Goal: Task Accomplishment & Management: Manage account settings

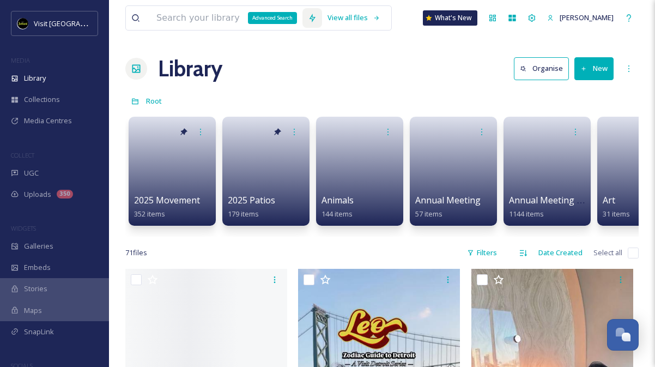
click at [308, 19] on icon at bounding box center [312, 18] width 9 height 9
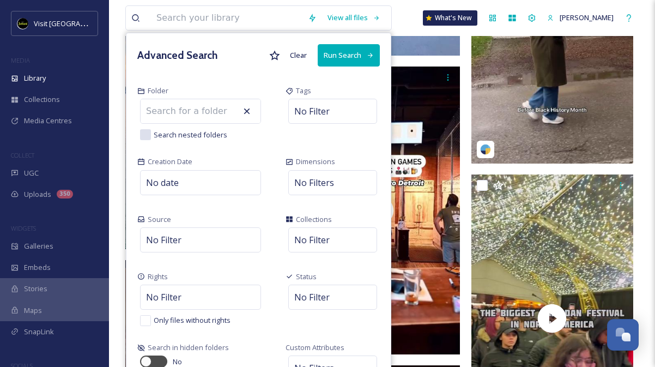
click at [227, 77] on div "Folder Search nested folders" at bounding box center [200, 112] width 148 height 71
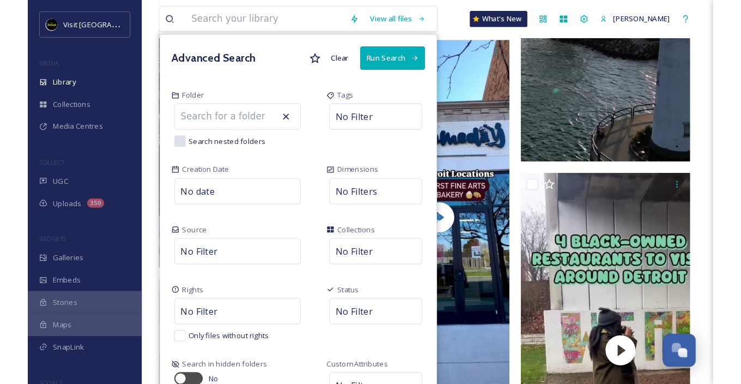
scroll to position [2812, 0]
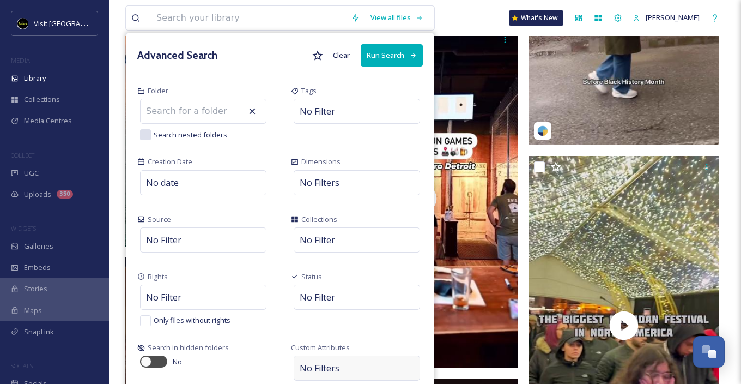
click at [311, 366] on span "No Filters" at bounding box center [320, 367] width 40 height 13
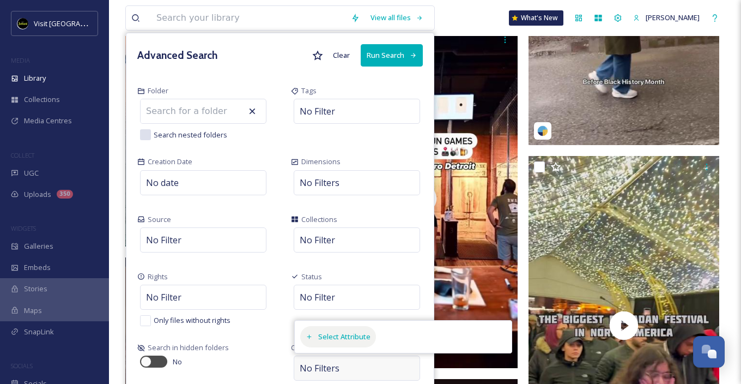
click at [335, 328] on div "Select Attribute" at bounding box center [338, 336] width 76 height 21
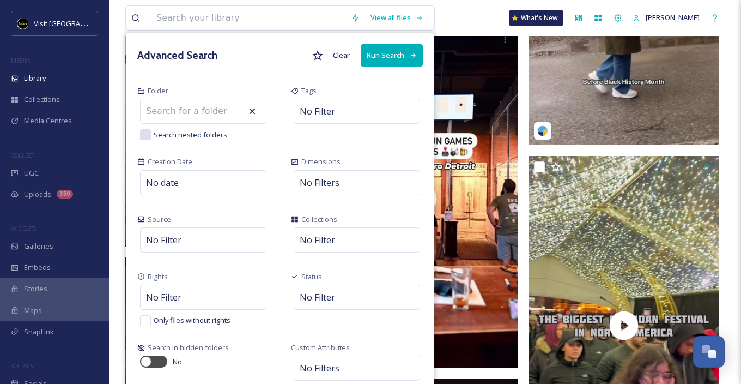
click at [274, 256] on div "Source No Filter" at bounding box center [203, 234] width 154 height 57
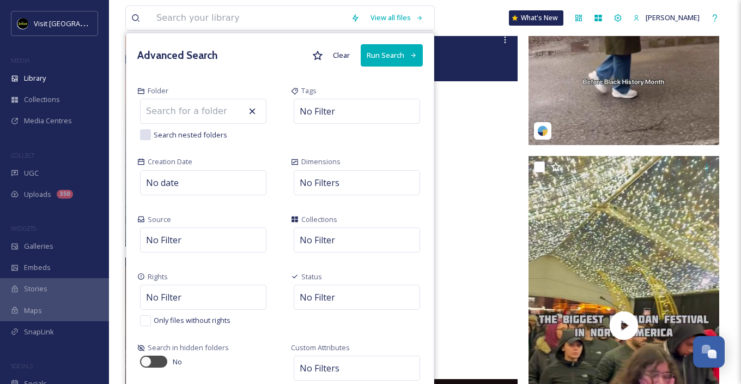
click at [155, 44] on div "Advanced Search Clear Run Search" at bounding box center [279, 55] width 307 height 44
click at [180, 112] on input at bounding box center [201, 111] width 120 height 24
click at [226, 56] on div "Advanced Search Clear Run Search" at bounding box center [279, 55] width 307 height 44
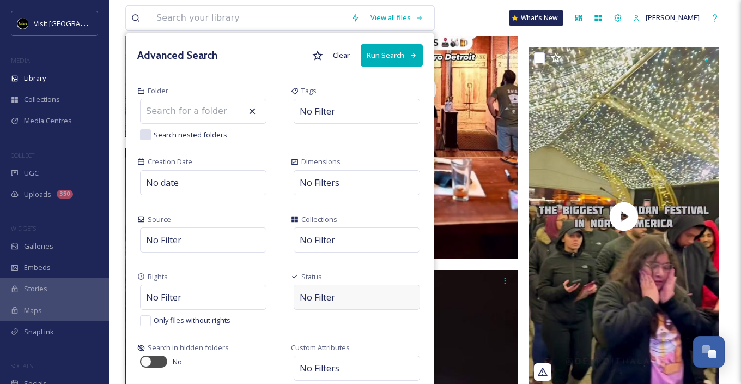
scroll to position [2758, 0]
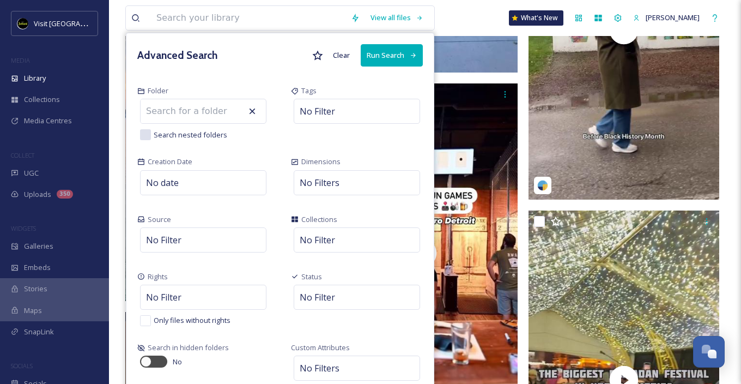
click at [455, 20] on div "View all files Advanced Search Clear Run Search Folder Search nested folders Ta…" at bounding box center [425, 18] width 600 height 36
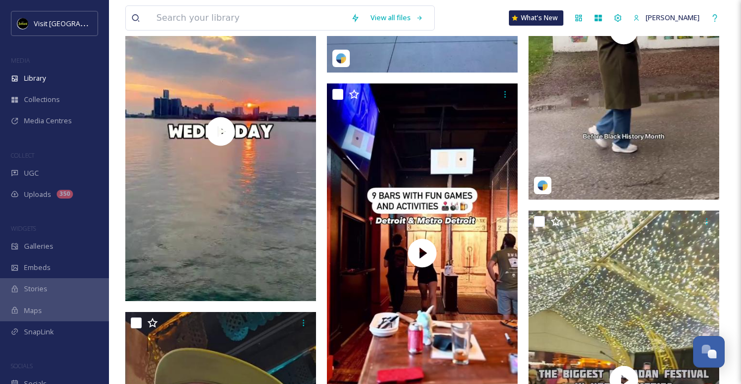
click at [354, 19] on icon at bounding box center [355, 18] width 6 height 9
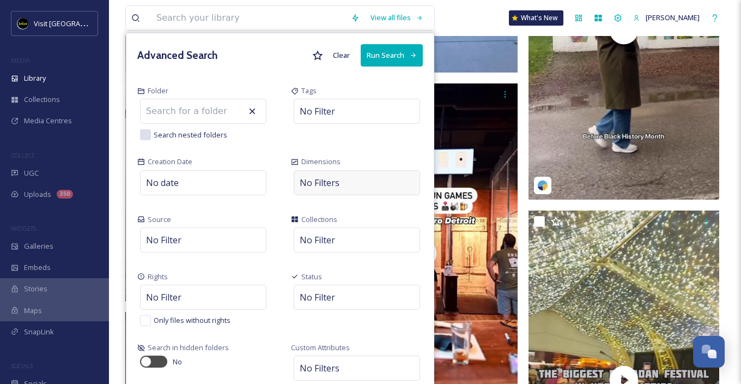
click at [329, 183] on span "No Filters" at bounding box center [320, 182] width 40 height 13
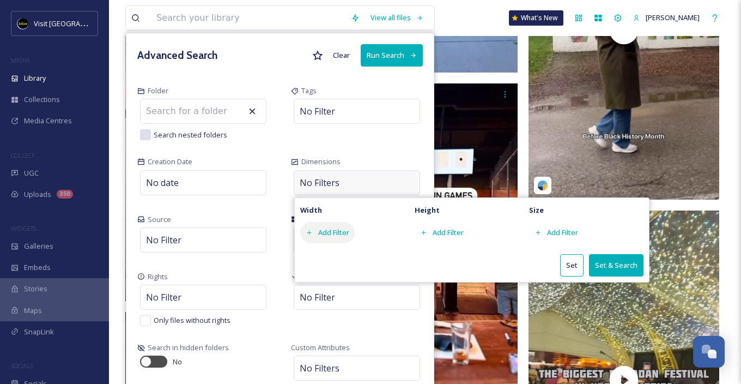
click at [329, 229] on div "Add Filter" at bounding box center [327, 232] width 55 height 21
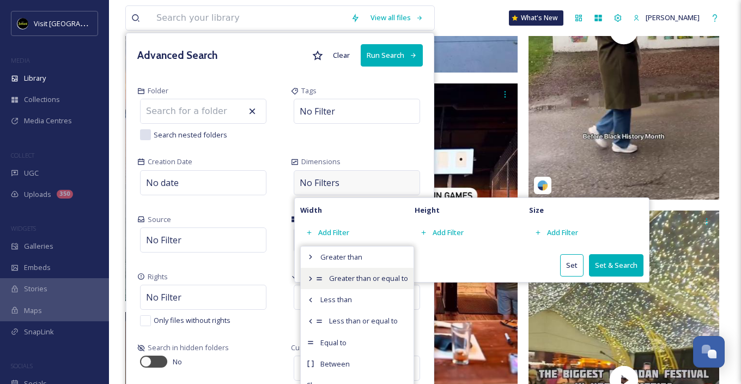
click at [354, 280] on span "Greater than or equal to" at bounding box center [368, 278] width 79 height 10
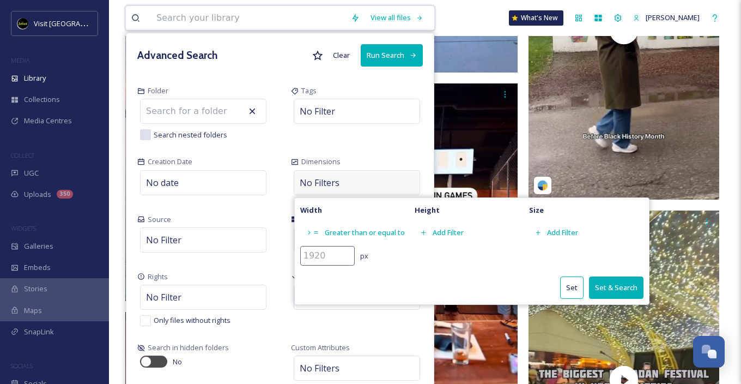
click at [320, 255] on input "number" at bounding box center [327, 256] width 55 height 20
type input "1280"
click at [506, 250] on div "Height Add Filter" at bounding box center [472, 234] width 114 height 62
click at [445, 226] on div "Add Filter" at bounding box center [442, 232] width 55 height 21
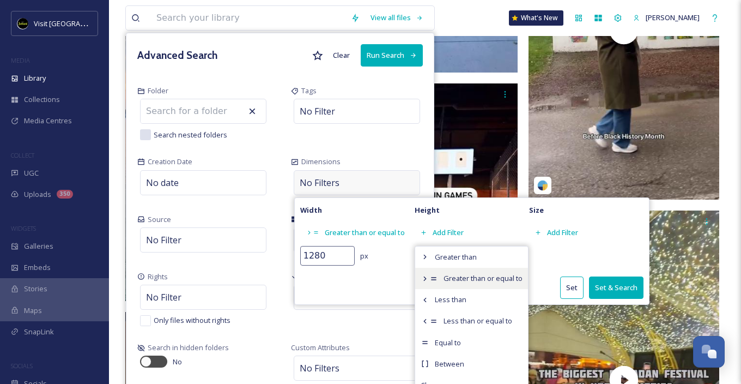
click at [449, 280] on span "Greater than or equal to" at bounding box center [483, 278] width 79 height 10
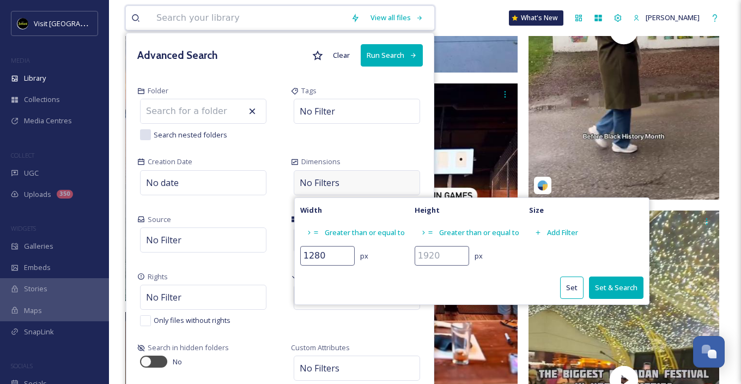
click at [433, 250] on input "number" at bounding box center [442, 256] width 55 height 20
type input "1280"
click at [519, 256] on div "1280 px" at bounding box center [472, 256] width 114 height 20
click at [609, 286] on button "Set & Search" at bounding box center [616, 287] width 55 height 22
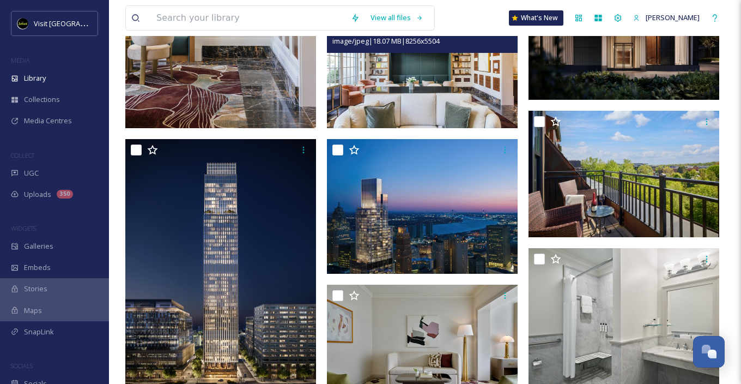
scroll to position [436, 0]
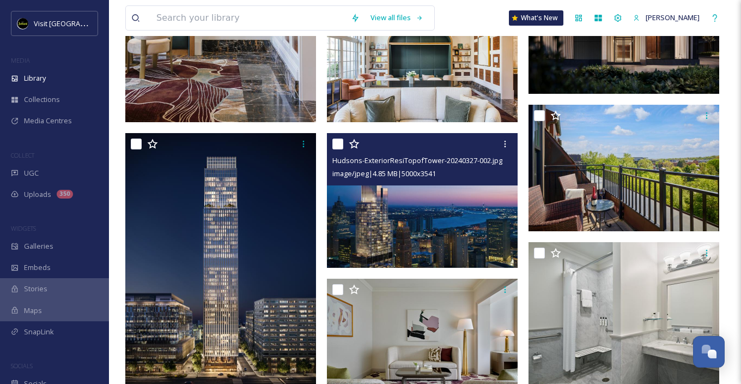
click at [338, 144] on input "checkbox" at bounding box center [337, 143] width 11 height 11
checkbox input "true"
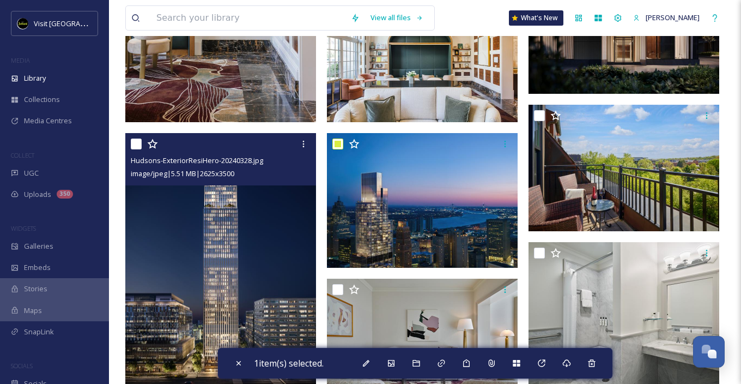
click at [132, 144] on input "checkbox" at bounding box center [136, 143] width 11 height 11
checkbox input "true"
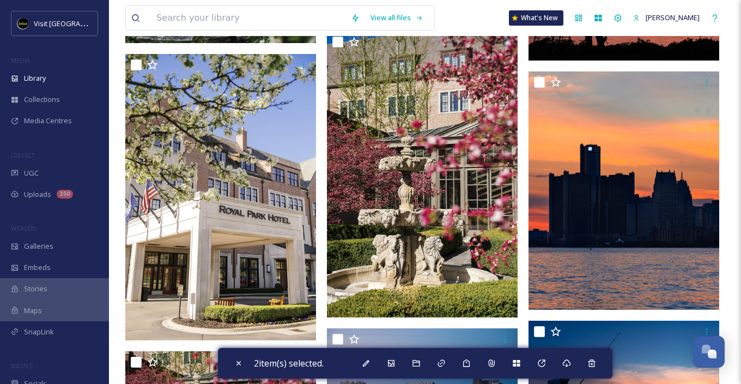
scroll to position [3543, 0]
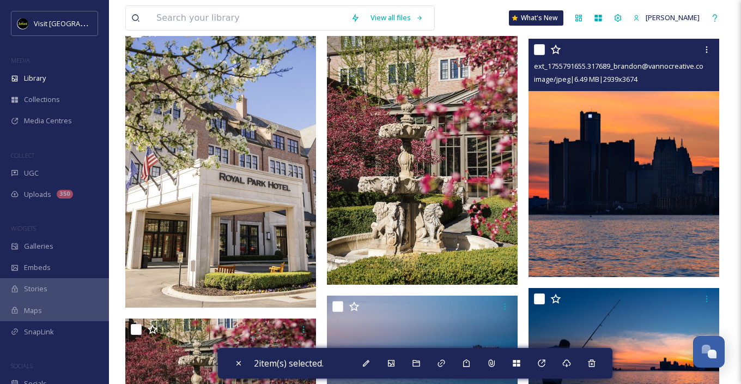
click at [539, 51] on input "checkbox" at bounding box center [539, 49] width 11 height 11
checkbox input "true"
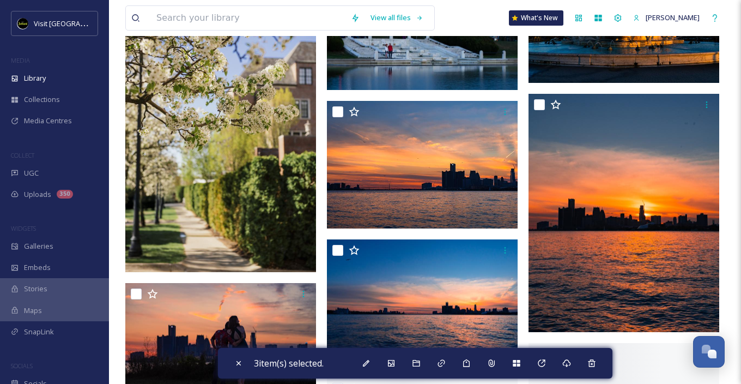
scroll to position [4034, 0]
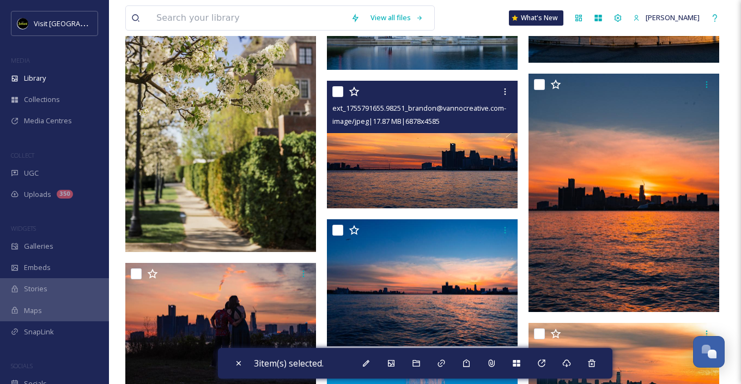
click at [341, 90] on input "checkbox" at bounding box center [337, 91] width 11 height 11
checkbox input "true"
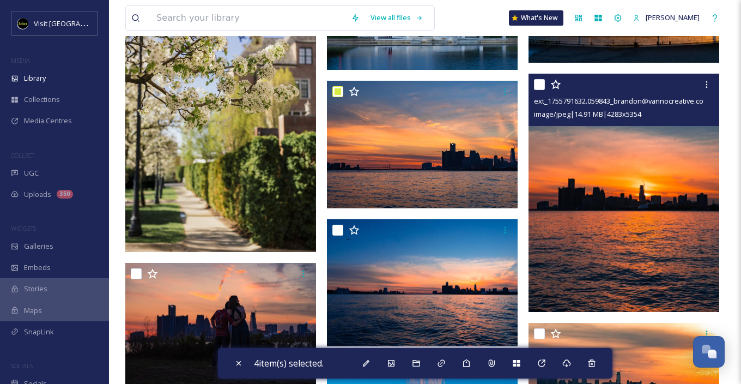
click at [536, 86] on input "checkbox" at bounding box center [539, 84] width 11 height 11
checkbox input "true"
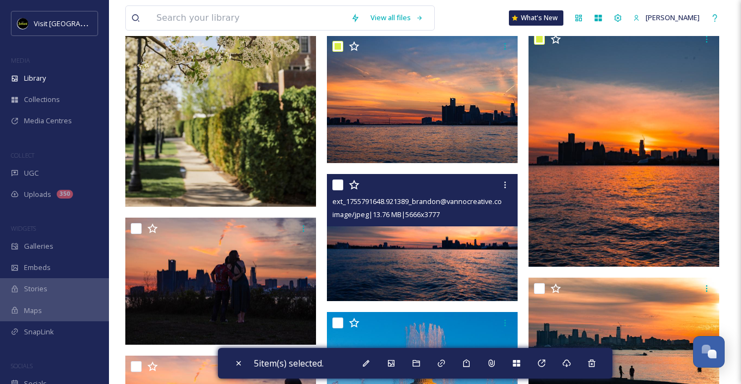
scroll to position [4088, 0]
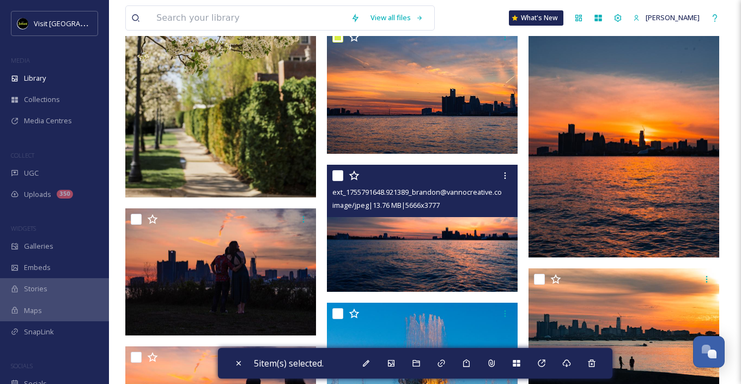
click at [337, 173] on input "checkbox" at bounding box center [337, 175] width 11 height 11
checkbox input "true"
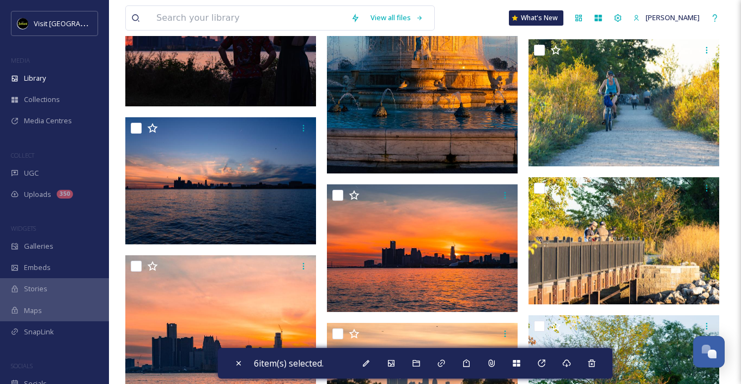
scroll to position [4470, 0]
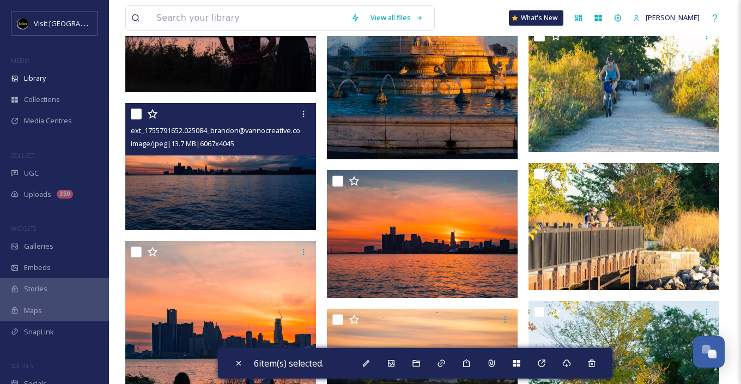
click at [131, 113] on input "checkbox" at bounding box center [136, 113] width 11 height 11
checkbox input "true"
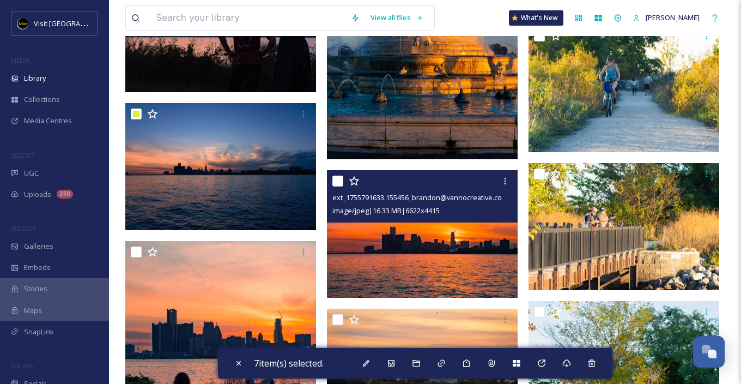
click at [340, 178] on input "checkbox" at bounding box center [337, 181] width 11 height 11
checkbox input "true"
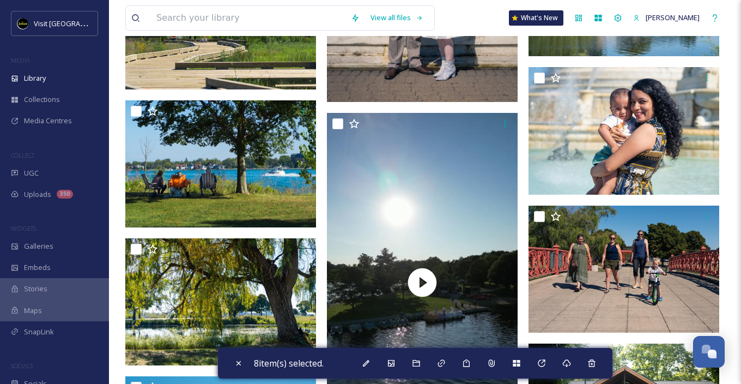
scroll to position [9103, 0]
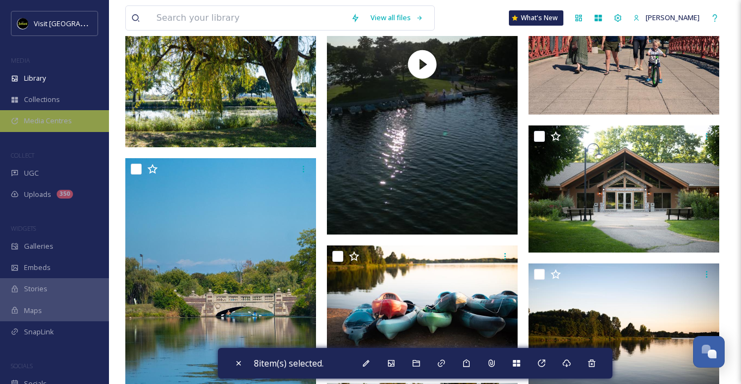
click at [56, 126] on div "Media Centres" at bounding box center [54, 120] width 109 height 21
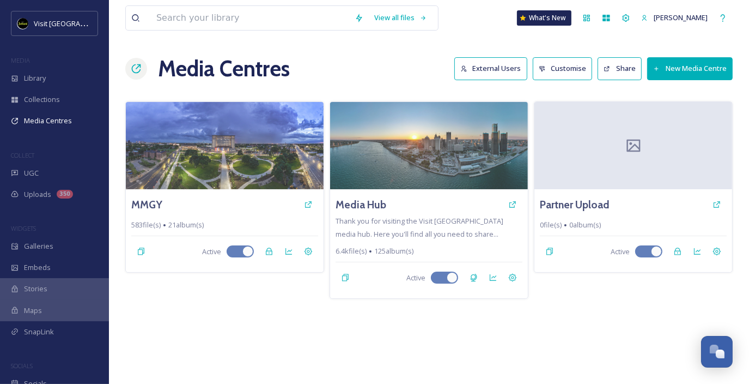
click at [663, 64] on button "New Media Centre" at bounding box center [691, 68] width 86 height 22
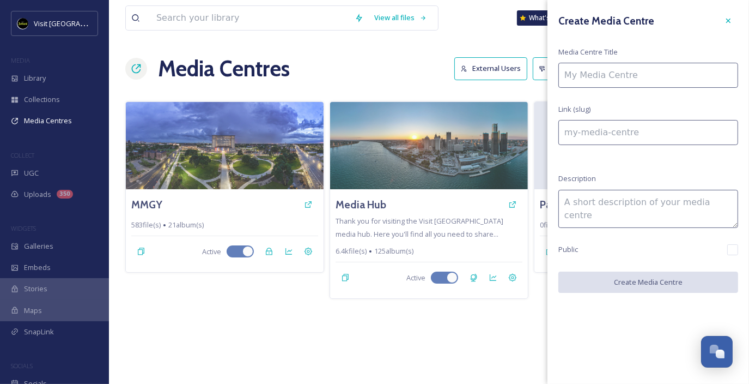
click at [616, 78] on input at bounding box center [649, 75] width 180 height 25
type input "W"
type input "w"
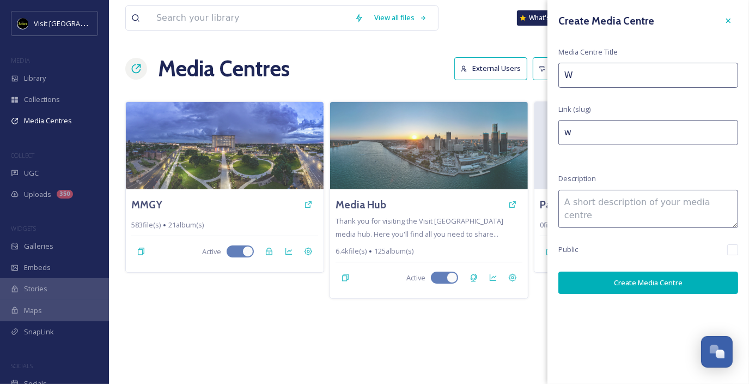
type input "Wi"
type input "wi"
type input "Wil"
type input "wil"
type input "Will"
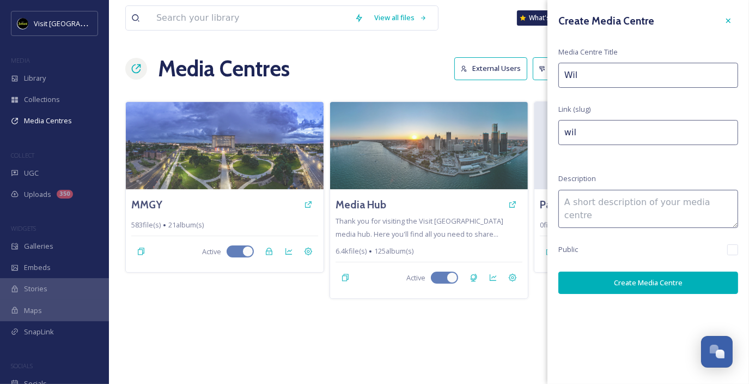
type input "will"
type input "Willw"
type input "willw"
type input "Willwpo"
type input "willwpo"
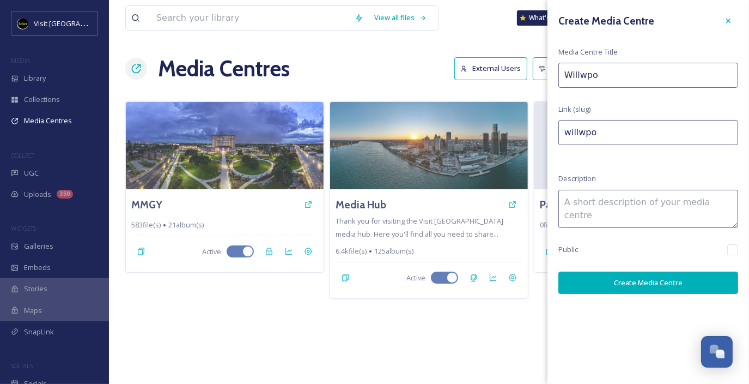
type input "Willwpor"
type input "willwpor"
type input "Willwpork"
type input "willwpork"
type input "Willwpork"
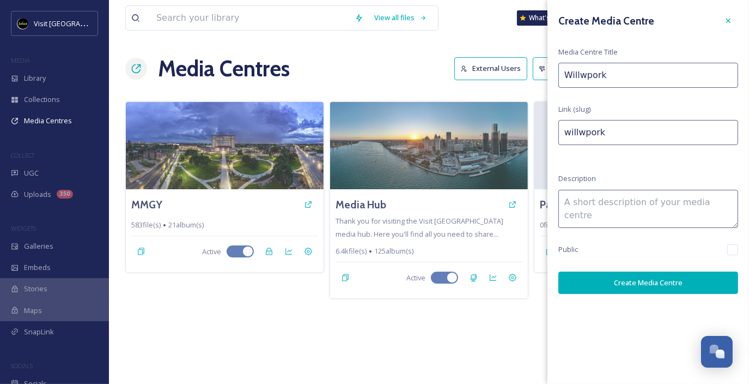
type input "willwpork-"
type input "Willwpork"
type input "willwpork"
type input "Willwpor"
type input "willwpor"
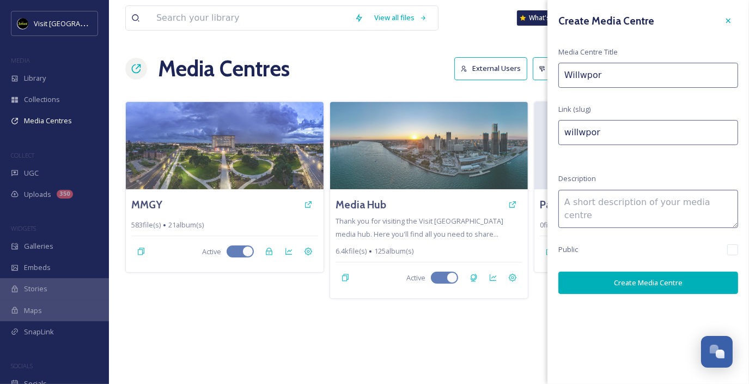
type input "Willwpo"
type input "willwpo"
type input "Willwp"
type input "willwp"
type input "Willw"
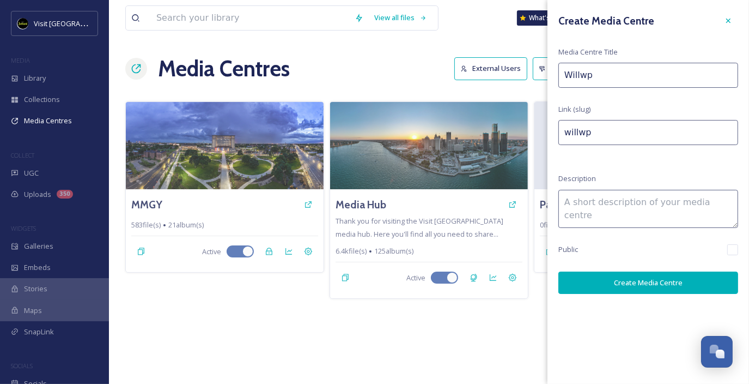
type input "willw"
type input "Willwo"
type input "willwo"
type input "Willwor"
type input "willwor"
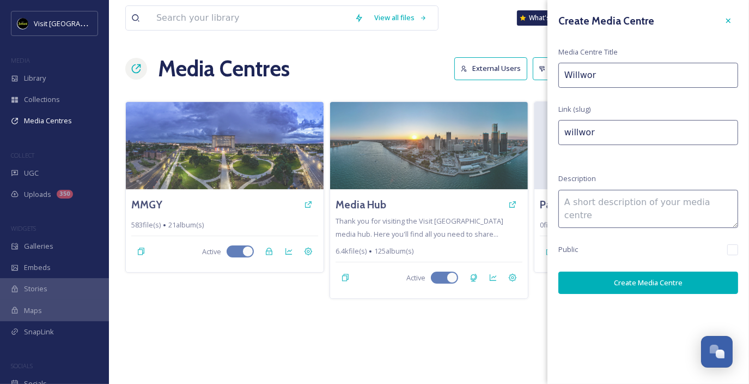
type input "Willwork"
type input "willwork"
type input "Willwork"
type input "willwork-"
type input "Willwork B"
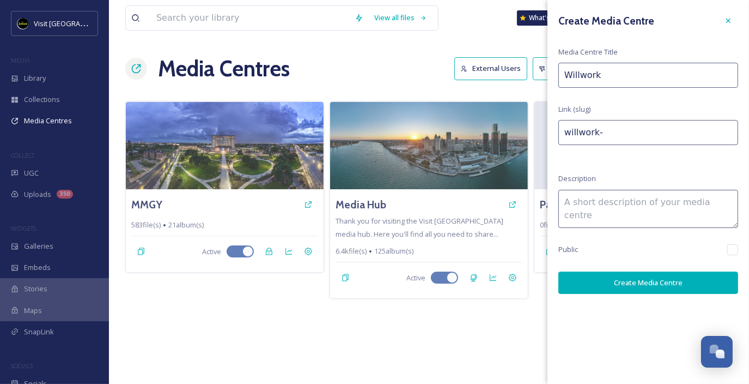
type input "willwork-b"
type input "Willwork Bo"
type input "willwork-bo"
type input "Willwork Boo"
type input "willwork-boo"
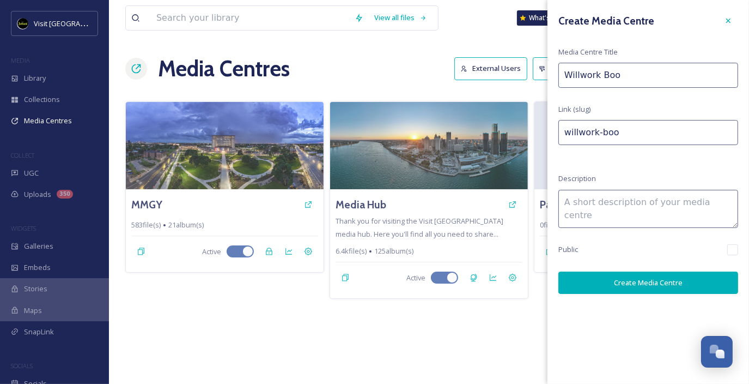
type input "Willwork Boot"
type input "willwork-boot"
type input "Willwork Booth"
type input "willwork-booth"
drag, startPoint x: 599, startPoint y: 73, endPoint x: 699, endPoint y: 73, distance: 99.7
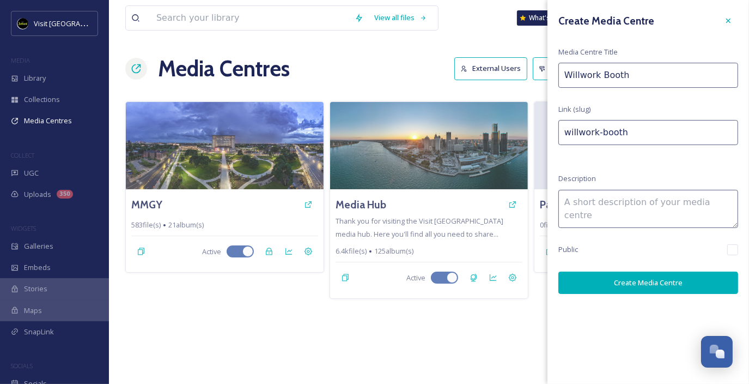
click at [663, 73] on input "Willwork Booth" at bounding box center [649, 75] width 180 height 25
type input "Willwork"
type input "willwork-"
type input "Willwork"
type input "willwork"
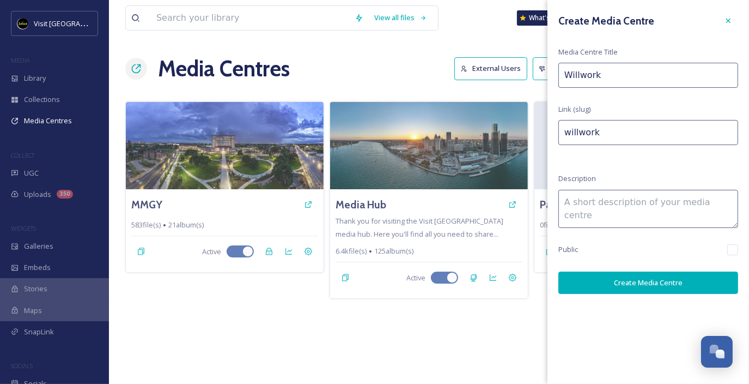
type input "Willwork"
click at [660, 283] on button "Create Media Centre" at bounding box center [649, 282] width 180 height 22
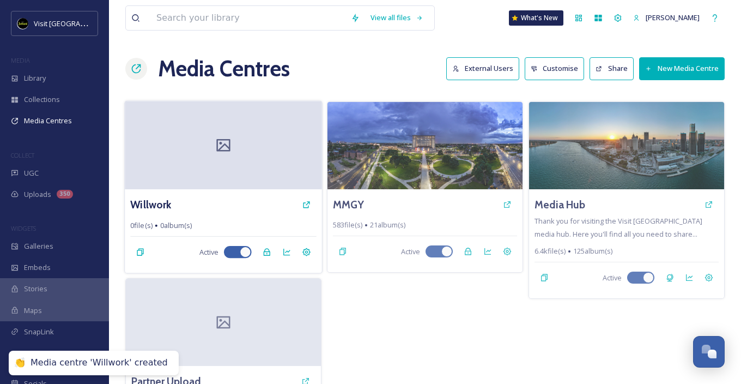
click at [248, 159] on div at bounding box center [223, 145] width 197 height 88
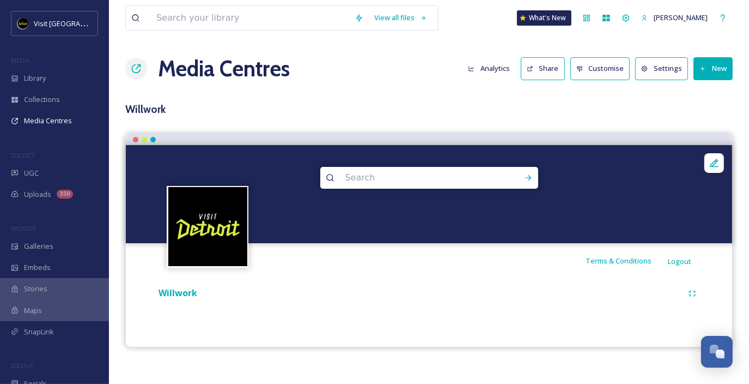
click at [663, 75] on button "New" at bounding box center [713, 68] width 39 height 22
click at [663, 111] on span "Add Album" at bounding box center [709, 115] width 35 height 10
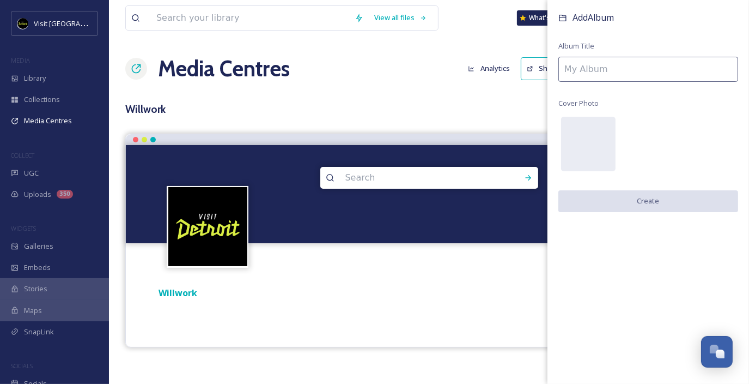
click at [628, 69] on input at bounding box center [649, 69] width 180 height 25
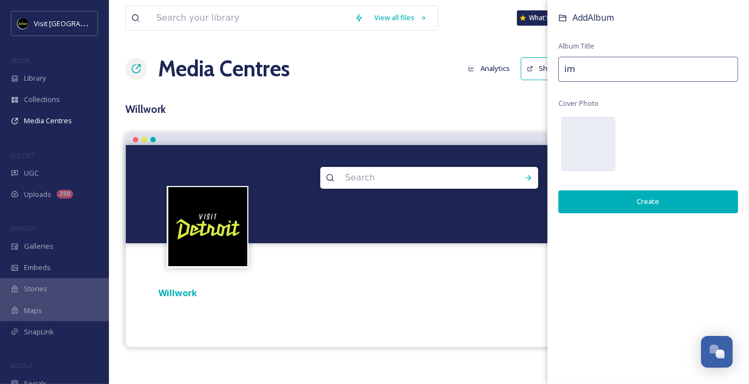
type input "i"
drag, startPoint x: 660, startPoint y: 60, endPoint x: 487, endPoint y: 76, distance: 173.6
click at [496, 75] on div "View all files What's New [PERSON_NAME] Media Centres Analytics Share Customise…" at bounding box center [429, 192] width 640 height 384
type input "IMEX Booth"
click at [645, 101] on div "Add Album Album Title IMEX Booth Cover Photo Create" at bounding box center [649, 123] width 202 height 246
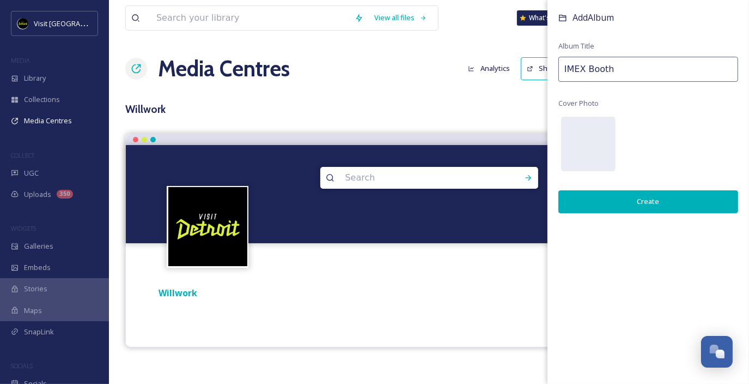
click at [663, 197] on button "Create" at bounding box center [649, 201] width 180 height 22
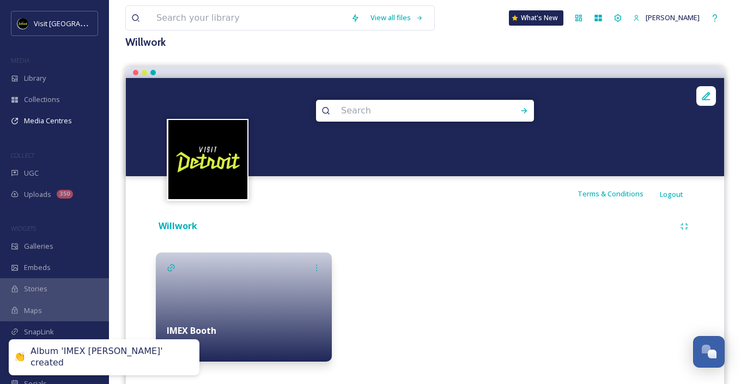
scroll to position [88, 0]
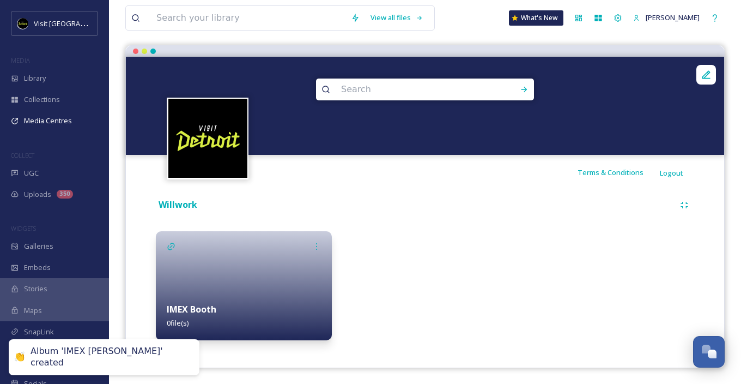
click at [268, 292] on div "IMEX Booth 0 file(s)" at bounding box center [244, 316] width 176 height 49
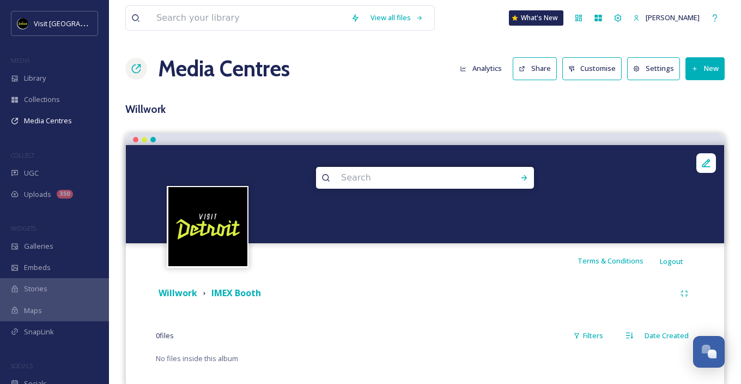
click at [663, 72] on button "New" at bounding box center [705, 68] width 39 height 22
click at [663, 93] on div "Add Files" at bounding box center [701, 93] width 46 height 21
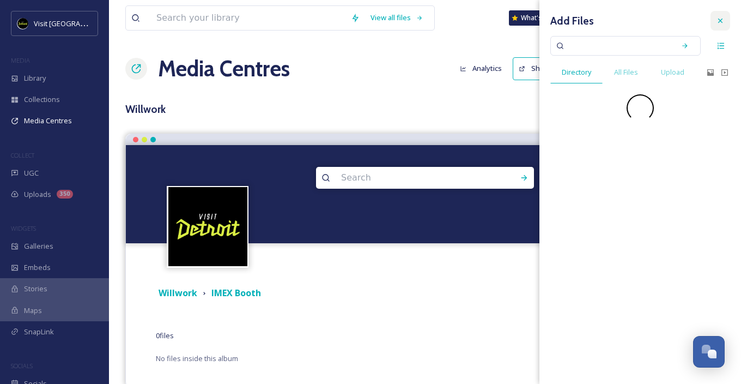
click at [663, 16] on div at bounding box center [721, 21] width 20 height 20
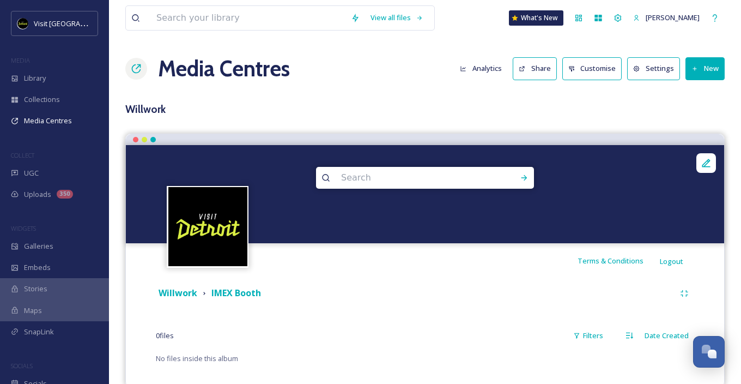
drag, startPoint x: 717, startPoint y: 77, endPoint x: 712, endPoint y: 68, distance: 10.8
click at [663, 76] on button "New" at bounding box center [705, 68] width 39 height 22
click at [663, 118] on span "Add Album" at bounding box center [701, 115] width 35 height 10
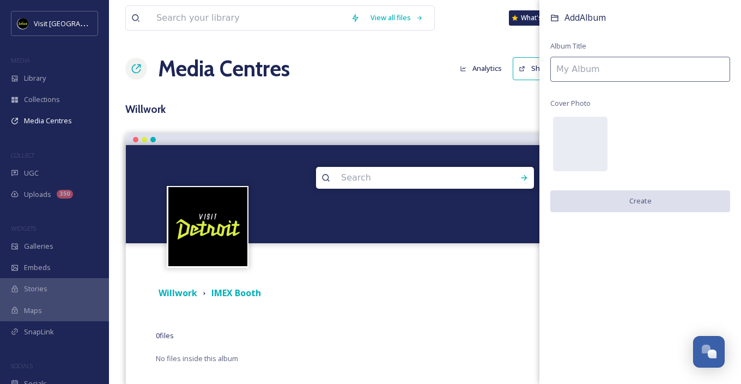
click at [592, 68] on input at bounding box center [641, 69] width 180 height 25
paste input "LED Floor 10x10 Total video wall resolution: 1280x1280 (1:1)"
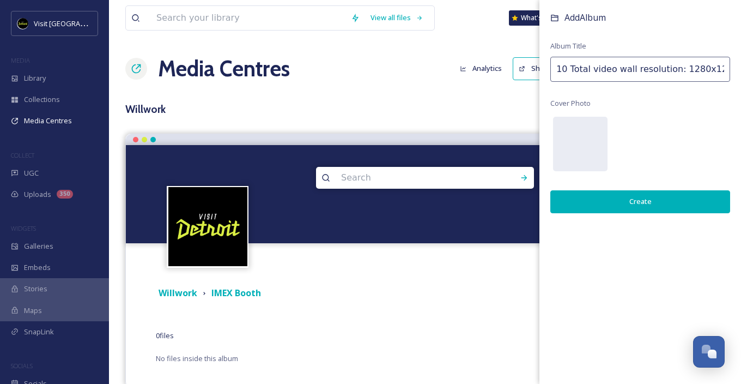
type input "LED Floor 10x10 Total video wall resolution: 1280x1280 (1:1)"
click at [643, 191] on button "Create" at bounding box center [641, 201] width 180 height 22
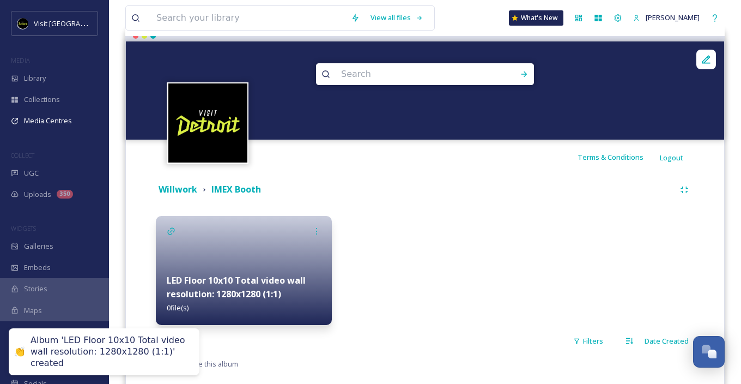
scroll to position [109, 0]
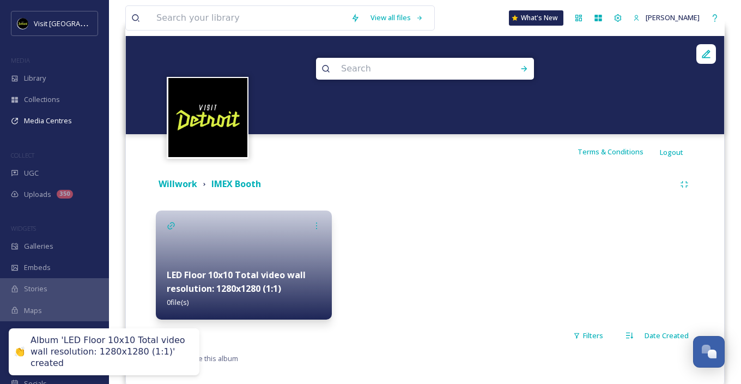
click at [256, 241] on div at bounding box center [244, 264] width 176 height 109
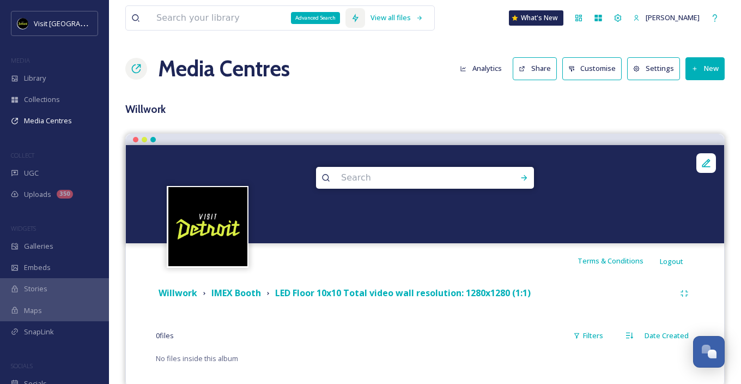
click at [351, 21] on icon at bounding box center [355, 18] width 9 height 9
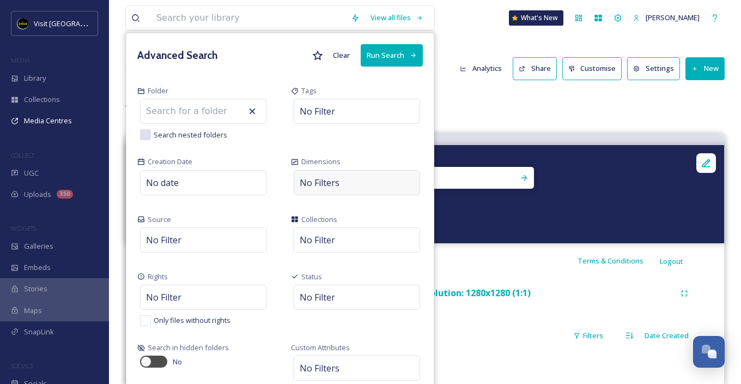
click at [352, 183] on div "No Filters" at bounding box center [357, 182] width 126 height 25
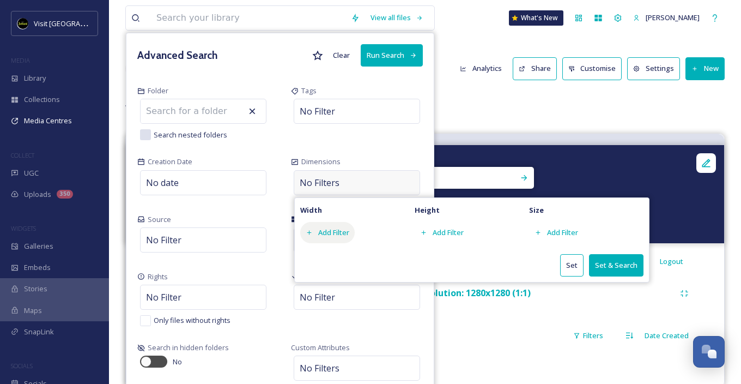
click at [341, 232] on div "Add Filter" at bounding box center [327, 232] width 55 height 21
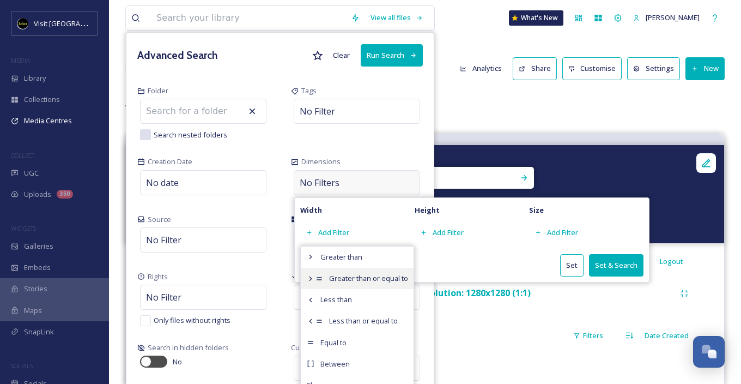
click at [356, 277] on span "Greater than or equal to" at bounding box center [368, 278] width 79 height 10
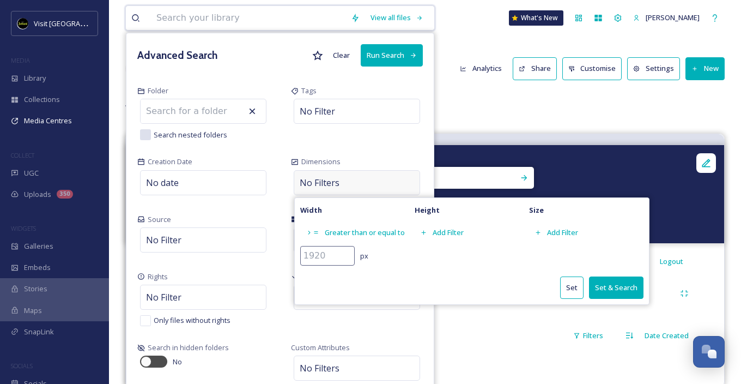
click at [334, 246] on input "number" at bounding box center [327, 256] width 55 height 20
type input "1280"
click at [426, 229] on icon at bounding box center [423, 232] width 7 height 7
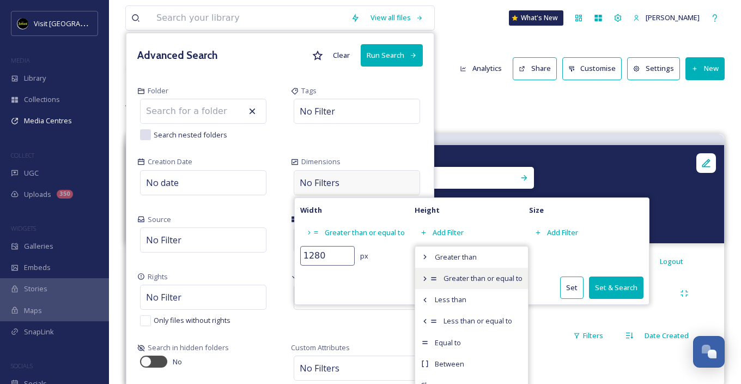
click at [444, 278] on span "Greater than or equal to" at bounding box center [483, 278] width 79 height 10
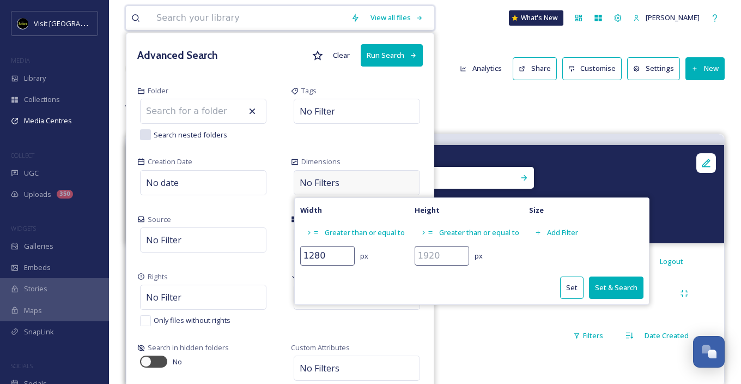
click at [449, 257] on input "number" at bounding box center [442, 256] width 55 height 20
type input "1280"
click at [616, 283] on button "Set & Search" at bounding box center [616, 287] width 55 height 22
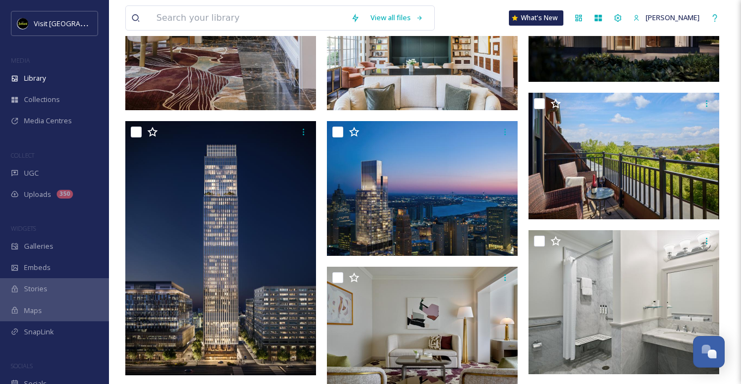
scroll to position [491, 0]
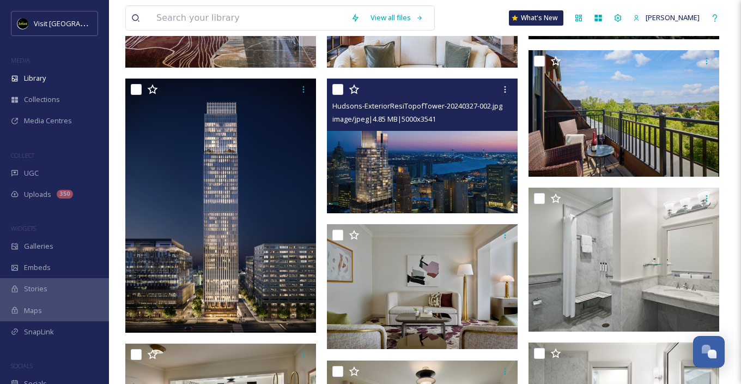
click at [341, 89] on input "checkbox" at bounding box center [337, 89] width 11 height 11
checkbox input "true"
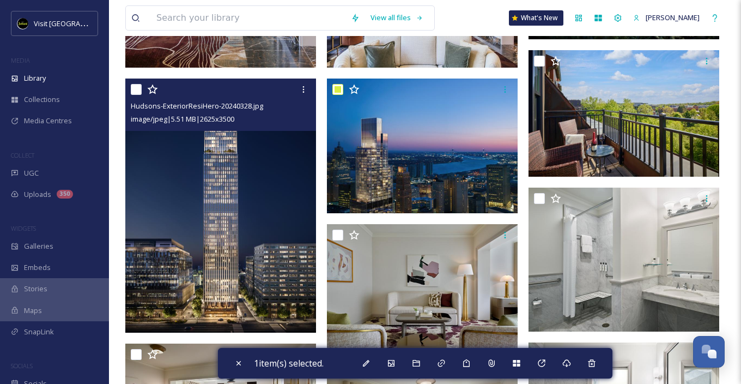
click at [134, 90] on input "checkbox" at bounding box center [136, 89] width 11 height 11
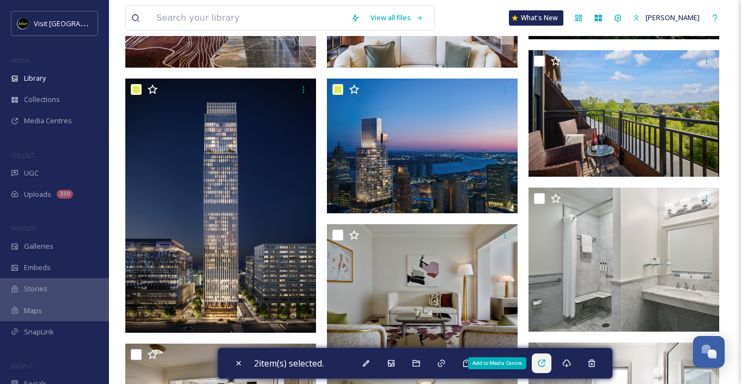
click at [545, 365] on icon at bounding box center [541, 363] width 9 height 9
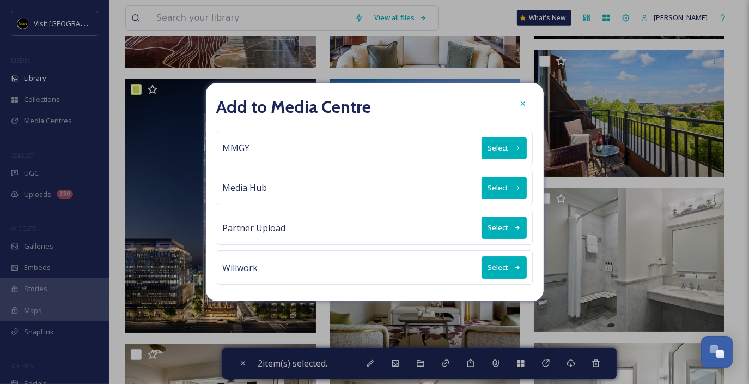
click at [513, 262] on button "Select" at bounding box center [504, 267] width 45 height 22
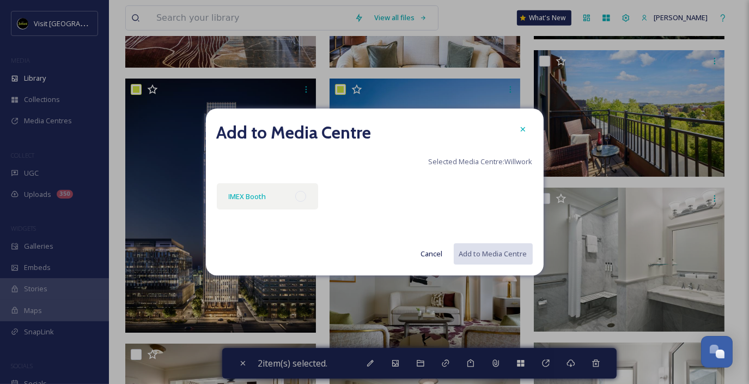
click at [293, 201] on div "IMEX Booth" at bounding box center [268, 196] width 102 height 26
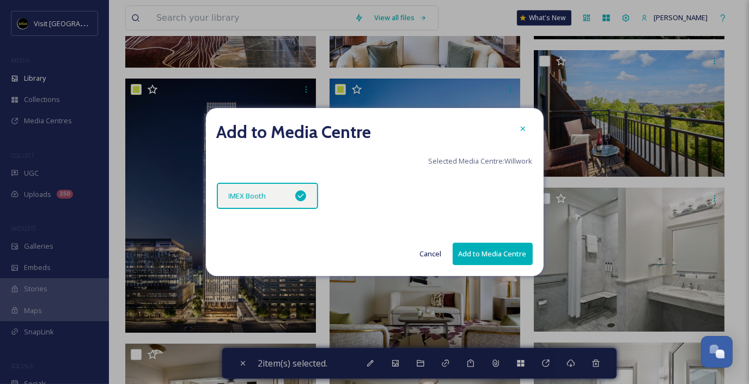
click at [494, 249] on button "Add to Media Centre" at bounding box center [493, 254] width 80 height 22
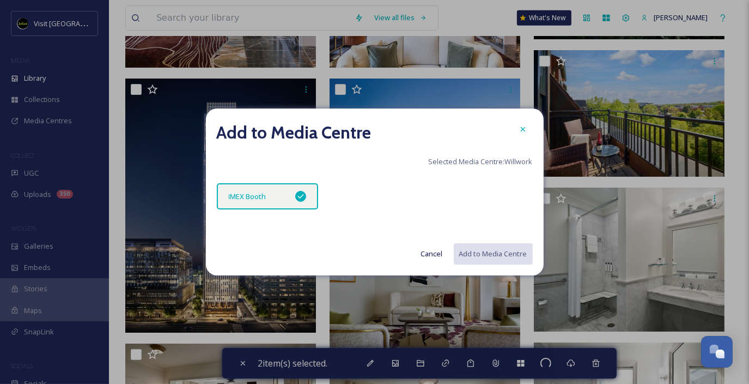
checkbox input "false"
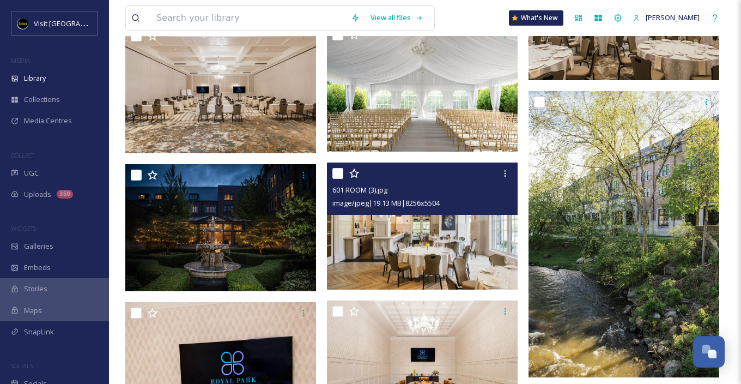
scroll to position [2398, 0]
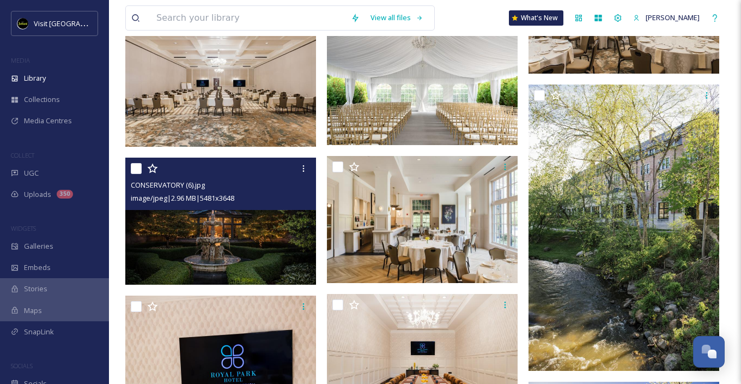
click at [135, 167] on input "checkbox" at bounding box center [136, 168] width 11 height 11
checkbox input "true"
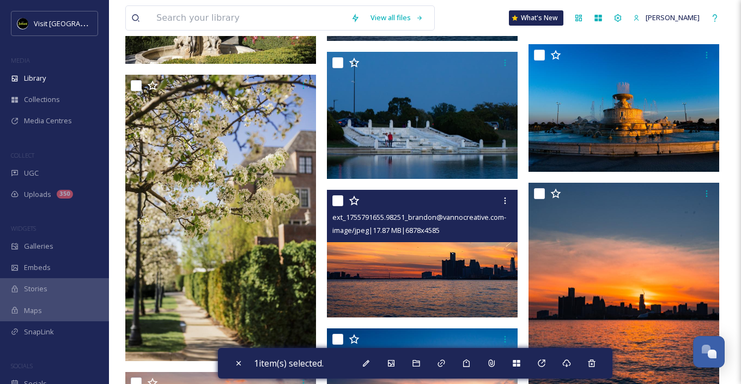
scroll to position [4034, 0]
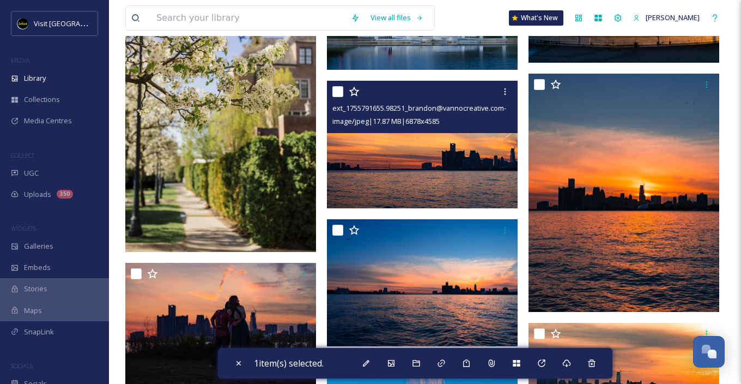
click at [341, 90] on input "checkbox" at bounding box center [337, 91] width 11 height 11
checkbox input "true"
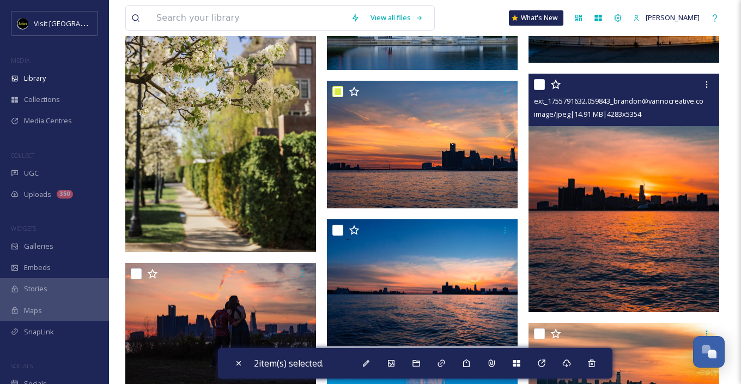
click at [537, 83] on input "checkbox" at bounding box center [539, 84] width 11 height 11
checkbox input "true"
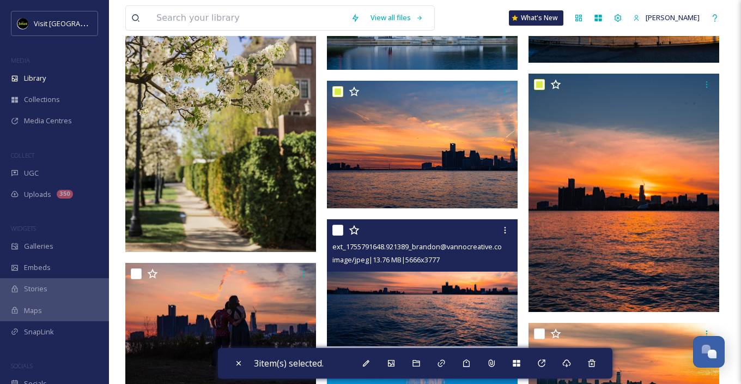
click at [337, 227] on input "checkbox" at bounding box center [337, 230] width 11 height 11
checkbox input "true"
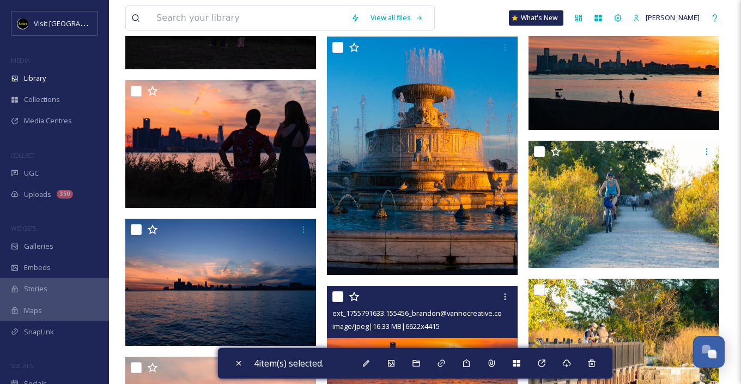
scroll to position [4470, 0]
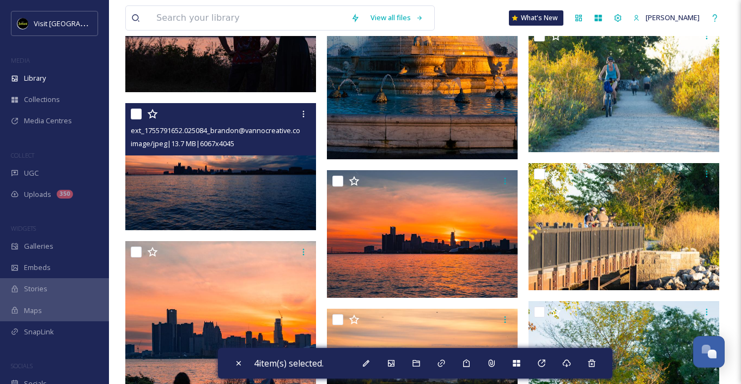
click at [138, 114] on input "checkbox" at bounding box center [136, 113] width 11 height 11
checkbox input "true"
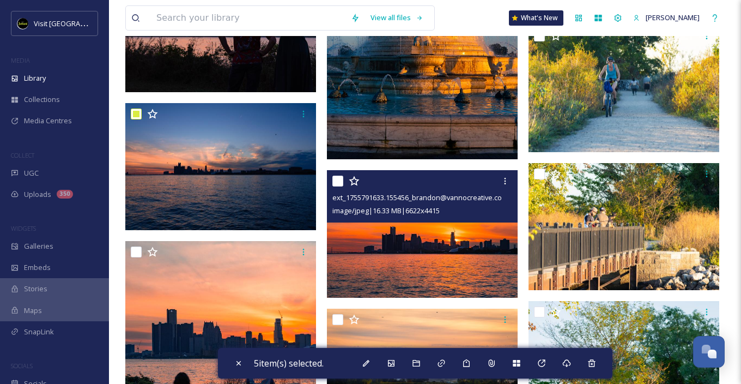
click at [338, 179] on input "checkbox" at bounding box center [337, 181] width 11 height 11
checkbox input "true"
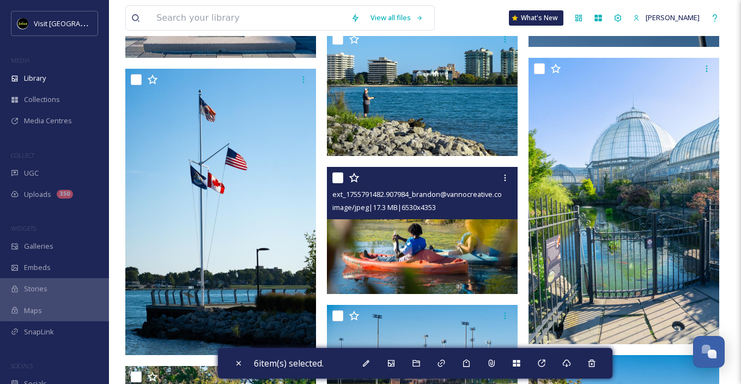
scroll to position [6813, 0]
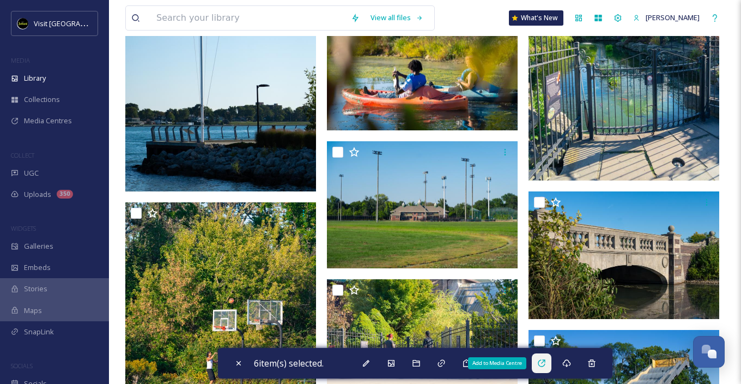
click at [552, 363] on div "Add to Media Centre" at bounding box center [542, 363] width 20 height 20
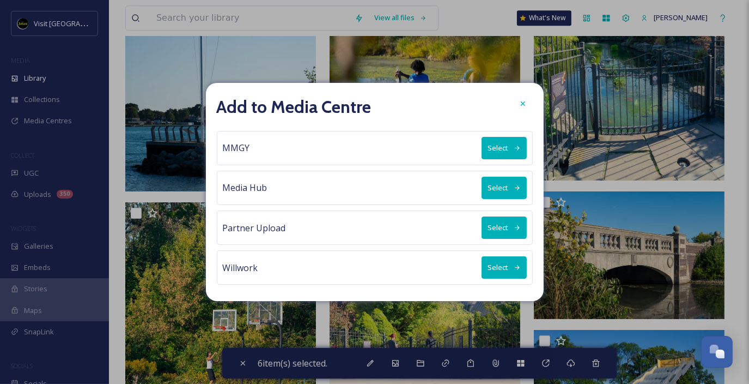
click at [493, 266] on button "Select" at bounding box center [504, 267] width 45 height 22
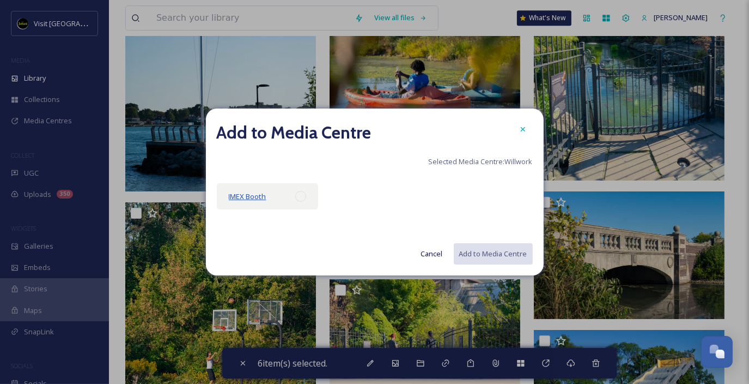
click at [262, 196] on span "IMEX Booth" at bounding box center [248, 196] width 38 height 10
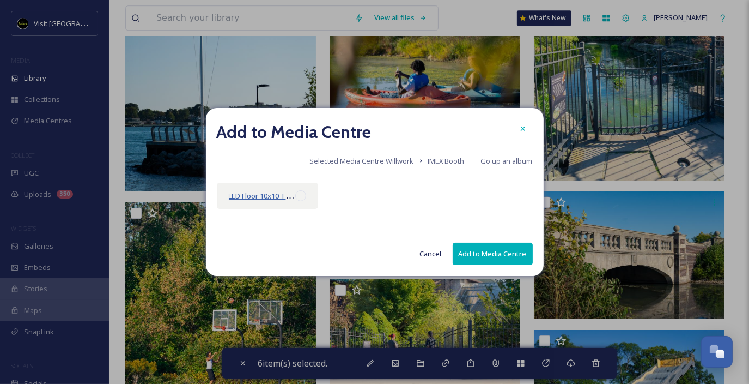
click at [271, 197] on span "LED Floor 10x10 Total video wall resolution: 1280x1280 (1:1)" at bounding box center [325, 195] width 193 height 10
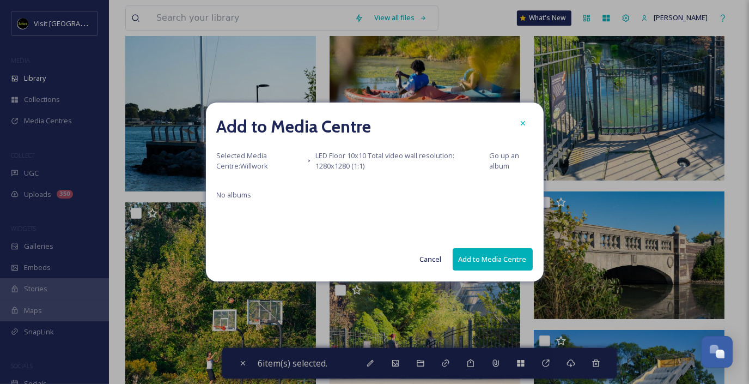
click at [490, 262] on button "Add to Media Centre" at bounding box center [493, 259] width 80 height 22
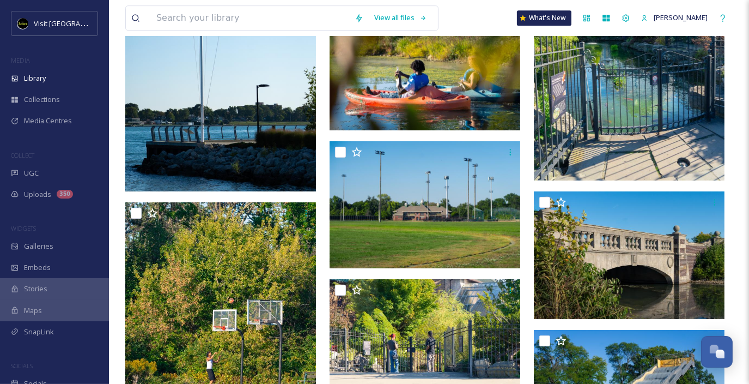
checkbox input "false"
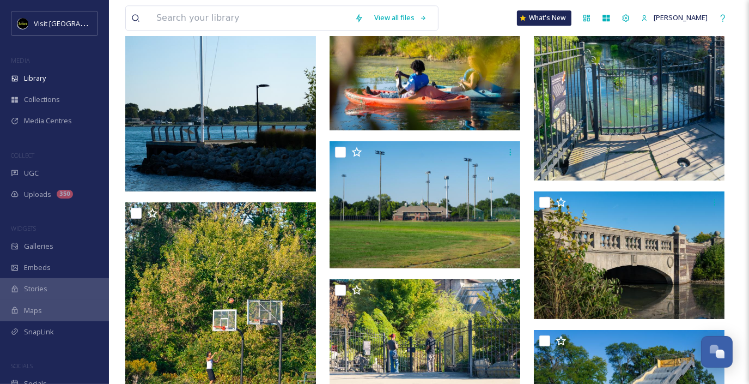
checkbox input "false"
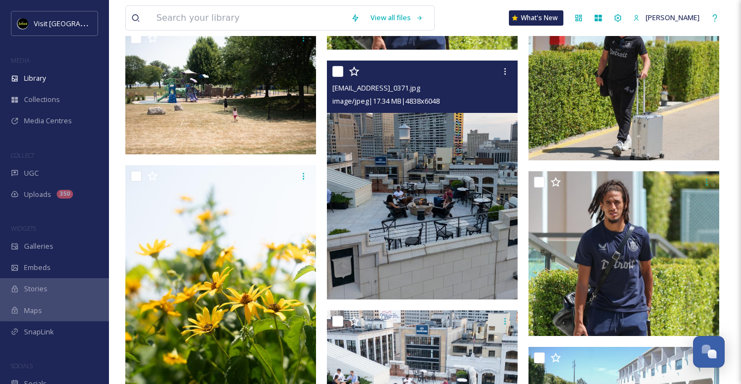
scroll to position [23547, 0]
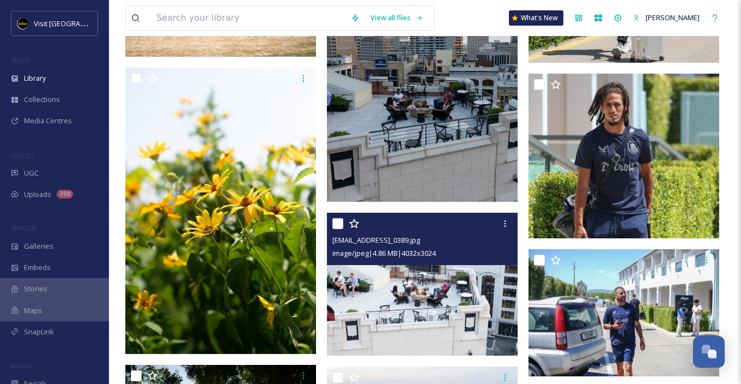
click at [336, 226] on input "checkbox" at bounding box center [337, 223] width 11 height 11
checkbox input "true"
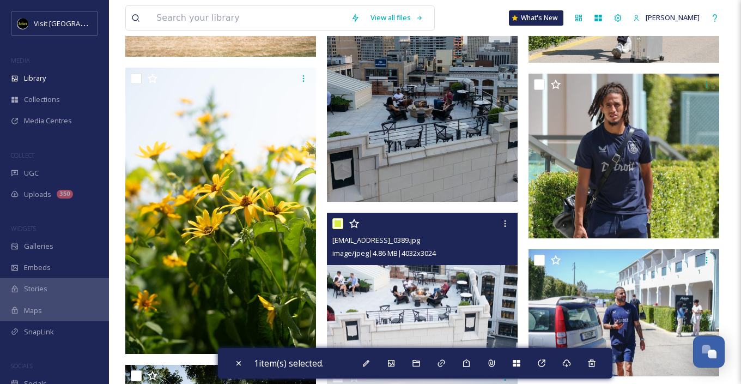
scroll to position [23438, 0]
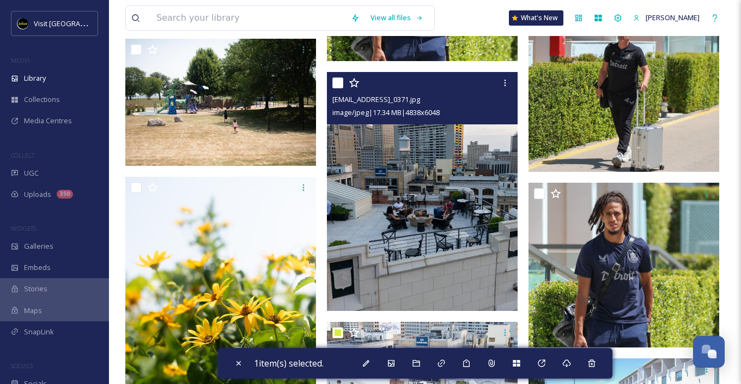
click at [340, 85] on input "checkbox" at bounding box center [337, 82] width 11 height 11
checkbox input "true"
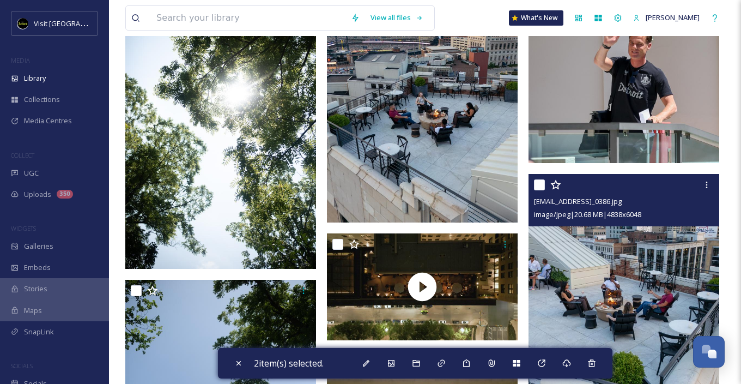
scroll to position [24038, 0]
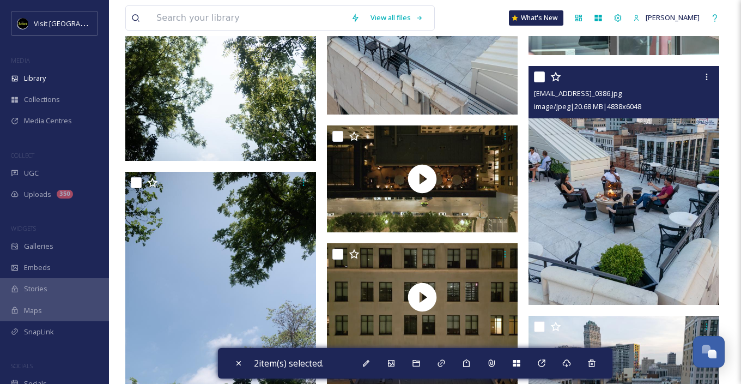
click at [540, 81] on input "checkbox" at bounding box center [539, 76] width 11 height 11
checkbox input "true"
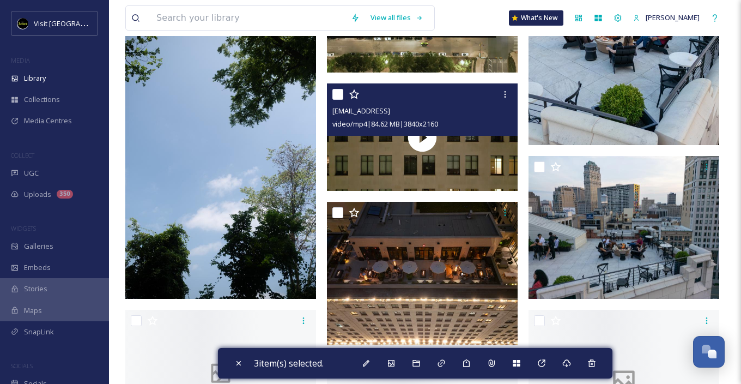
scroll to position [24201, 0]
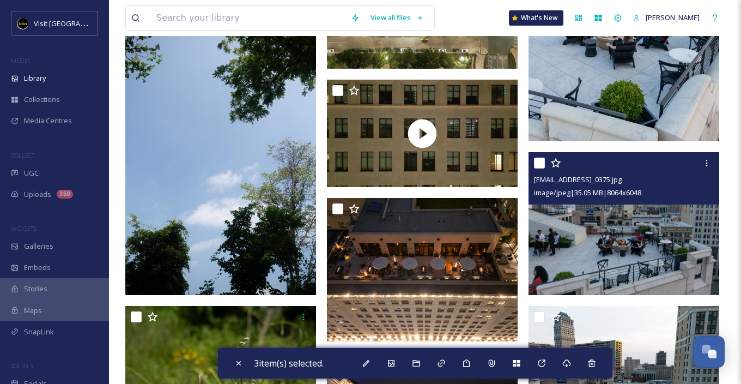
click at [541, 162] on input "checkbox" at bounding box center [539, 163] width 11 height 11
checkbox input "true"
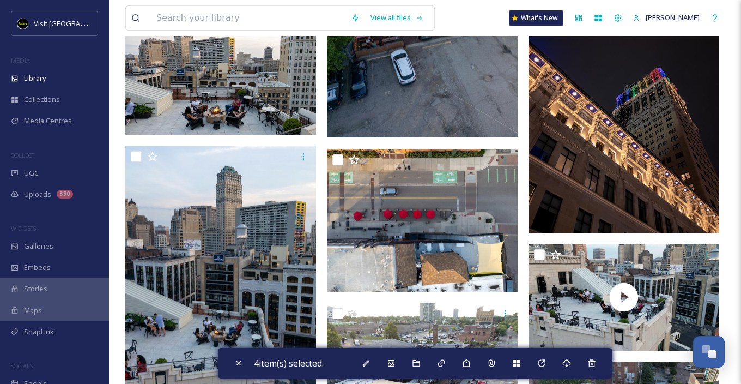
scroll to position [24964, 0]
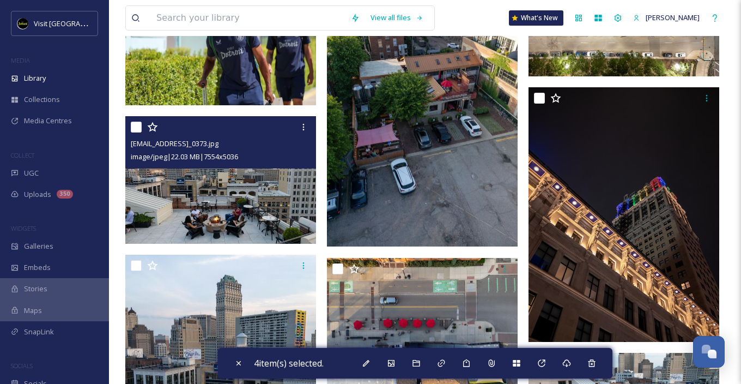
click at [137, 128] on input "checkbox" at bounding box center [136, 127] width 11 height 11
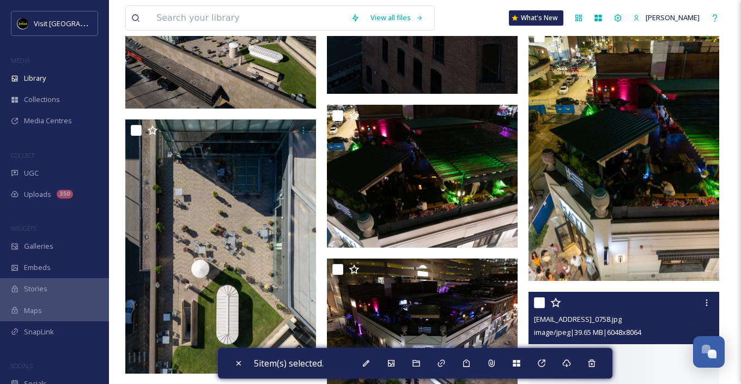
scroll to position [27962, 0]
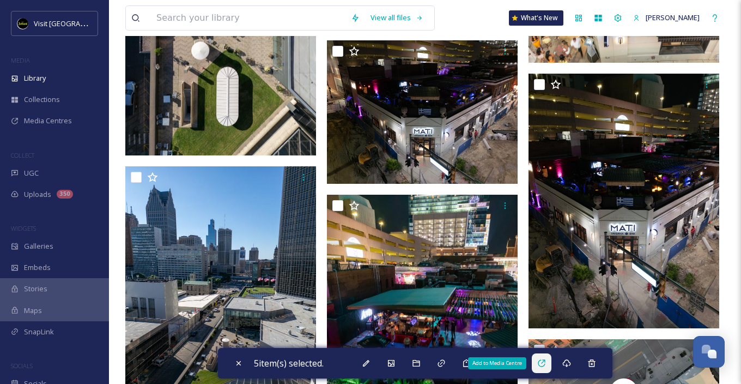
click at [546, 366] on icon at bounding box center [541, 363] width 9 height 9
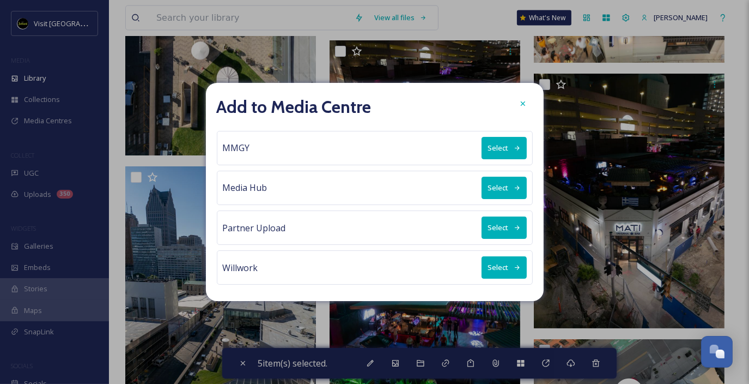
click at [507, 264] on button "Select" at bounding box center [504, 267] width 45 height 22
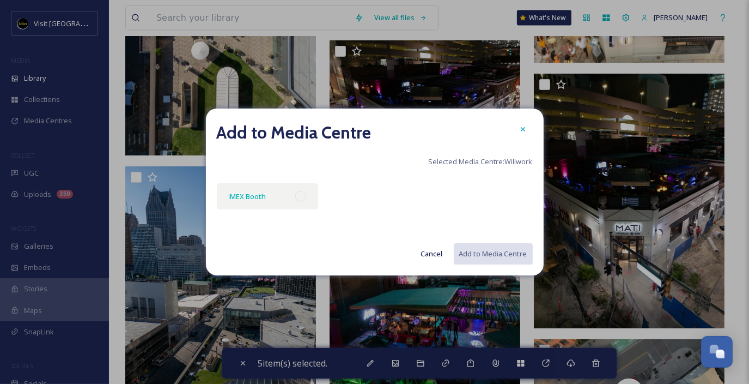
click at [282, 196] on div "IMEX Booth" at bounding box center [268, 196] width 102 height 26
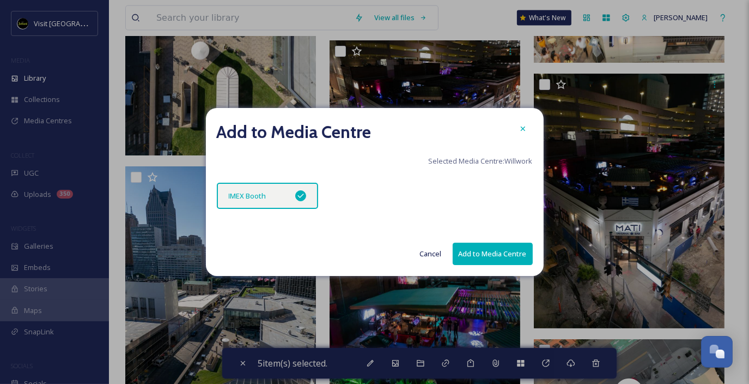
click at [282, 196] on div "IMEX Booth" at bounding box center [268, 196] width 102 height 26
click at [300, 193] on icon at bounding box center [301, 195] width 9 height 9
click at [251, 190] on div "IMEX Booth" at bounding box center [248, 195] width 38 height 13
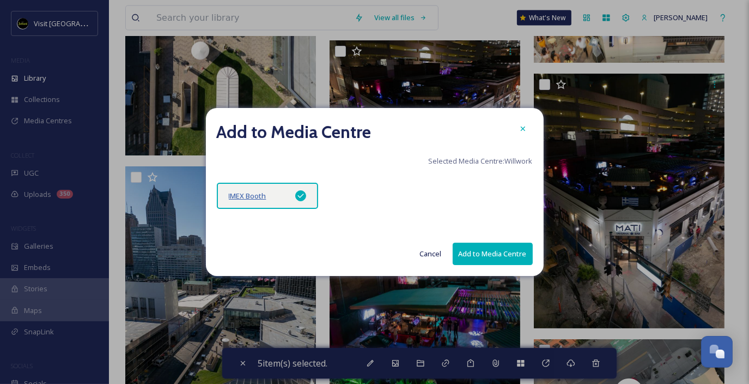
click at [244, 194] on span "IMEX Booth" at bounding box center [248, 196] width 38 height 10
click at [264, 197] on span "LED Floor 10x10 Total video wall resolution: 1280x1280 (1:1)" at bounding box center [325, 195] width 193 height 10
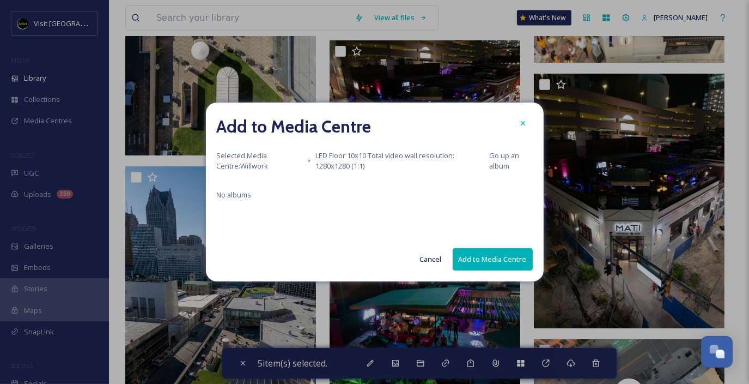
click at [512, 259] on button "Add to Media Centre" at bounding box center [493, 259] width 80 height 22
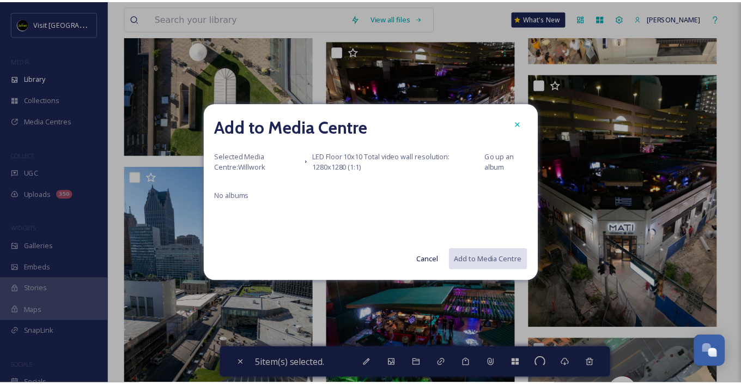
checkbox input "false"
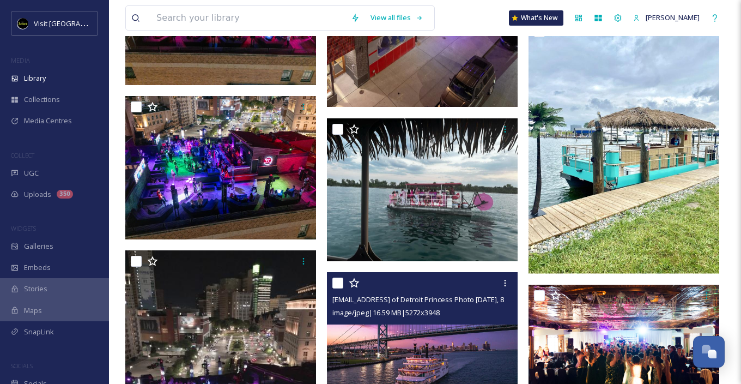
scroll to position [33904, 0]
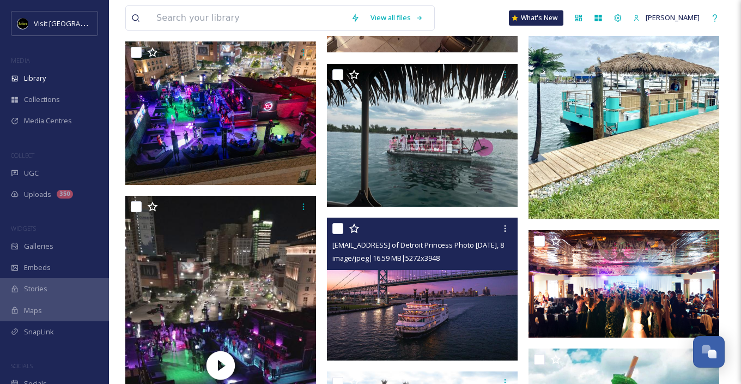
click at [339, 233] on input "checkbox" at bounding box center [337, 228] width 11 height 11
checkbox input "true"
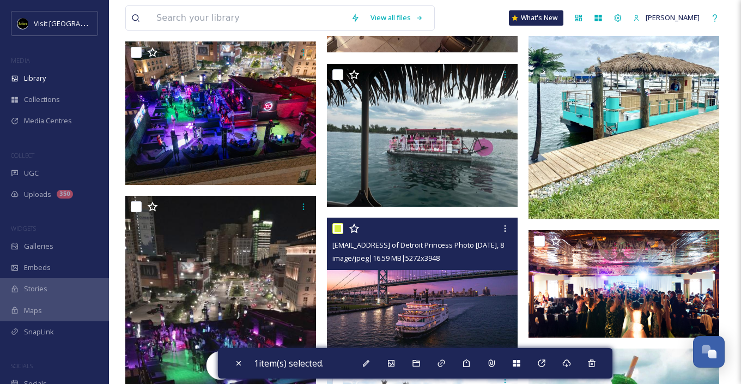
scroll to position [34067, 0]
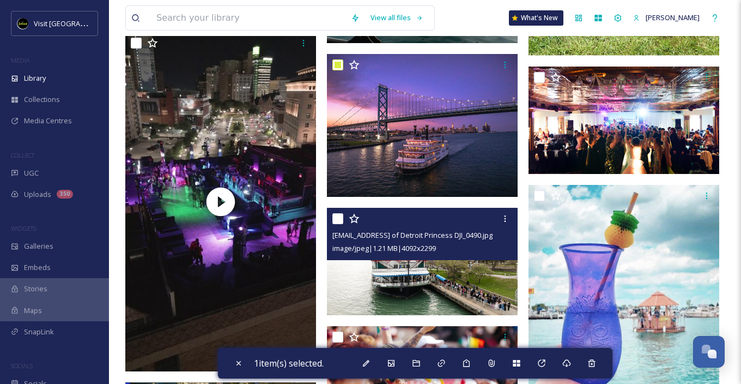
click at [341, 219] on input "checkbox" at bounding box center [337, 218] width 11 height 11
checkbox input "true"
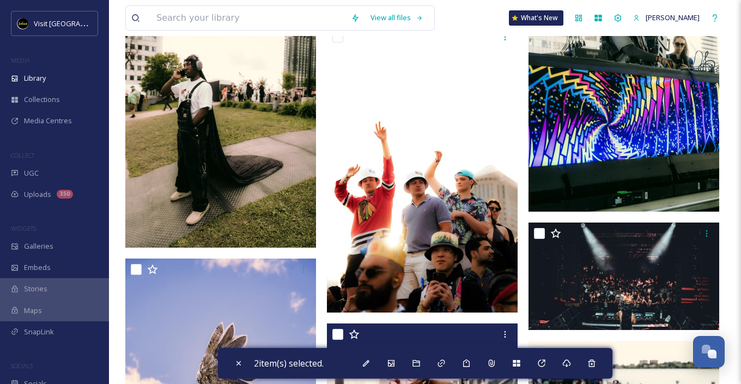
scroll to position [58268, 0]
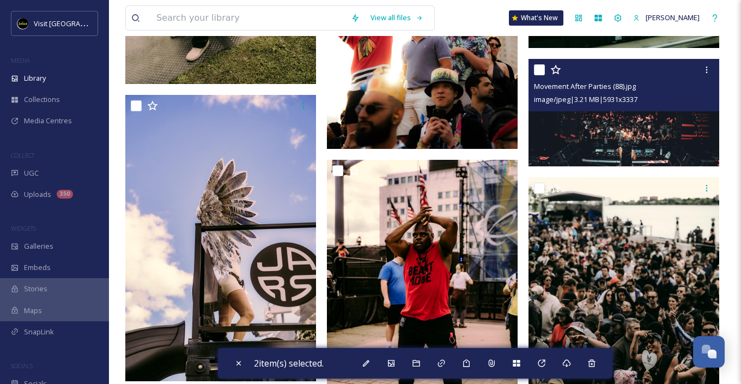
click at [537, 70] on input "checkbox" at bounding box center [539, 69] width 11 height 11
checkbox input "true"
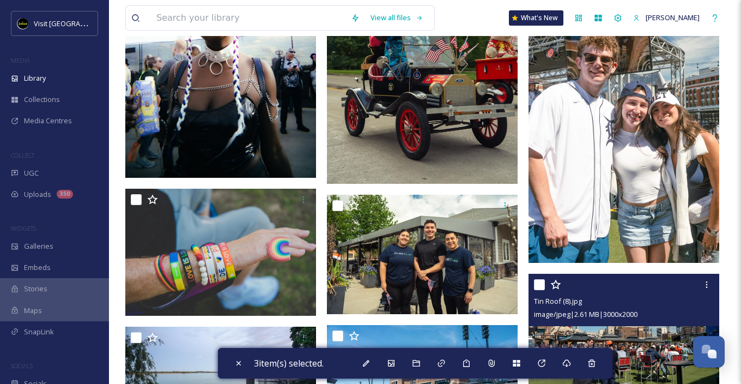
scroll to position [81161, 0]
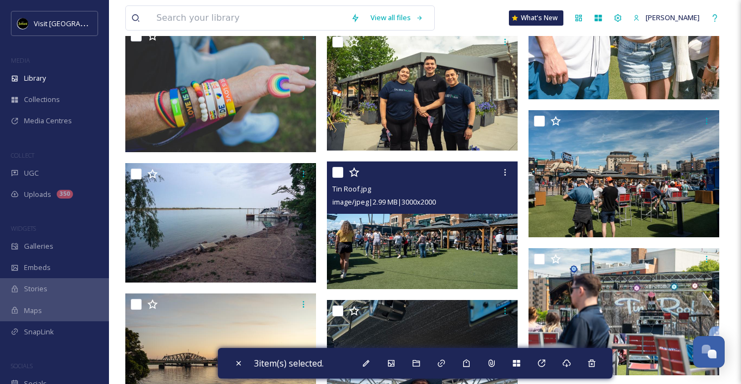
click at [340, 176] on input "checkbox" at bounding box center [337, 172] width 11 height 11
checkbox input "true"
click at [541, 121] on input "checkbox" at bounding box center [539, 121] width 11 height 11
checkbox input "true"
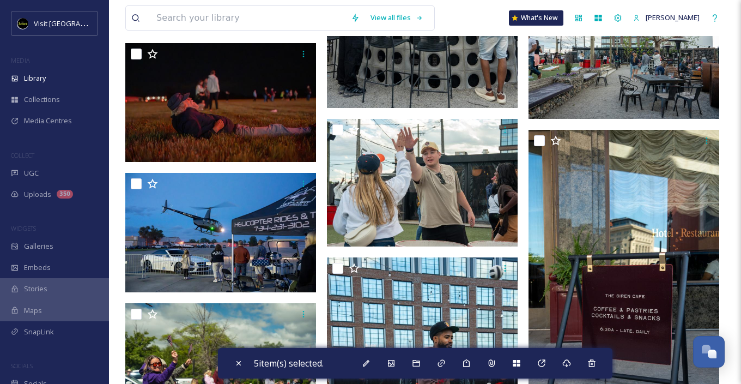
scroll to position [81979, 0]
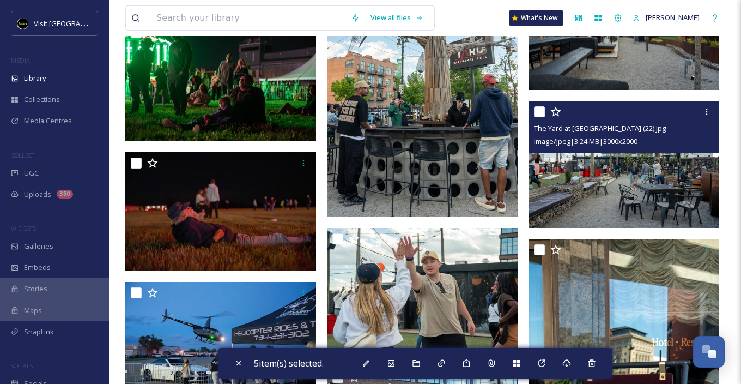
click at [539, 111] on input "checkbox" at bounding box center [539, 111] width 11 height 11
checkbox input "true"
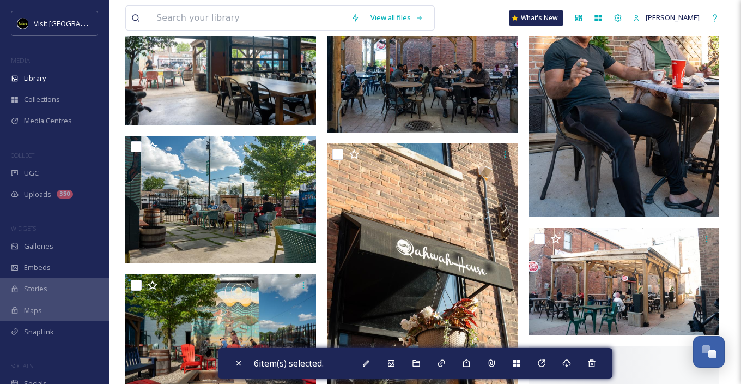
scroll to position [84813, 0]
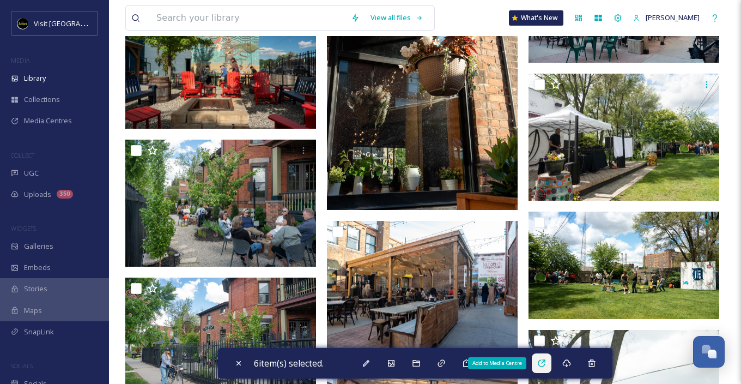
click at [543, 360] on icon at bounding box center [541, 362] width 7 height 7
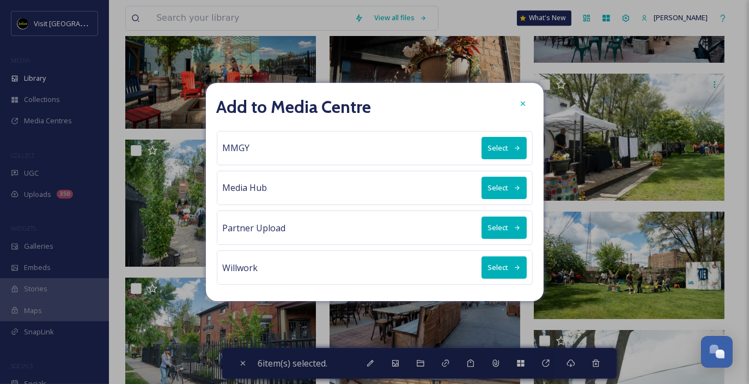
click at [507, 261] on button "Select" at bounding box center [504, 267] width 45 height 22
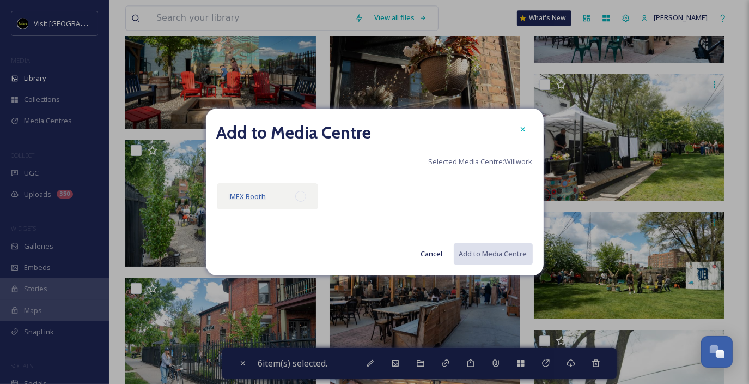
click at [257, 195] on span "IMEX Booth" at bounding box center [248, 196] width 38 height 10
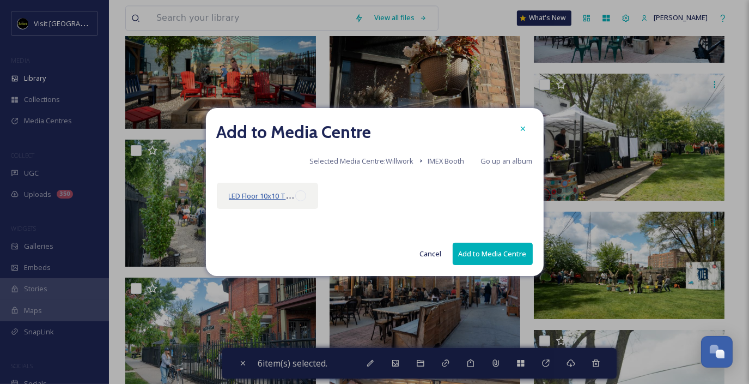
click at [256, 196] on span "LED Floor 10x10 Total video wall resolution: 1280x1280 (1:1)" at bounding box center [325, 195] width 193 height 10
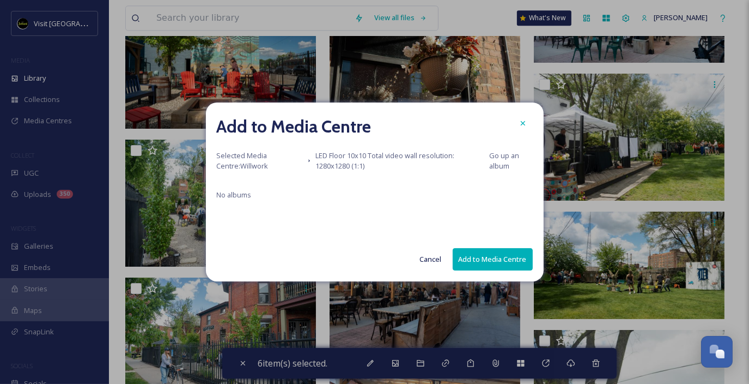
click at [488, 257] on button "Add to Media Centre" at bounding box center [493, 259] width 80 height 22
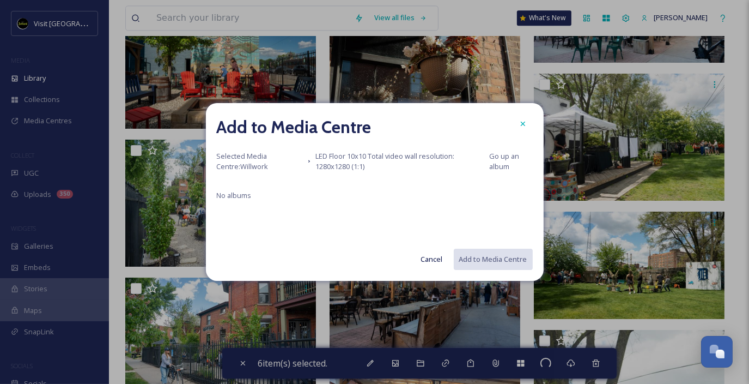
checkbox input "false"
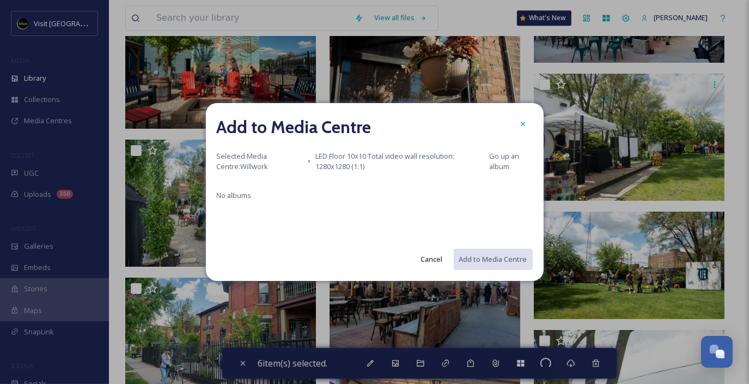
checkbox input "false"
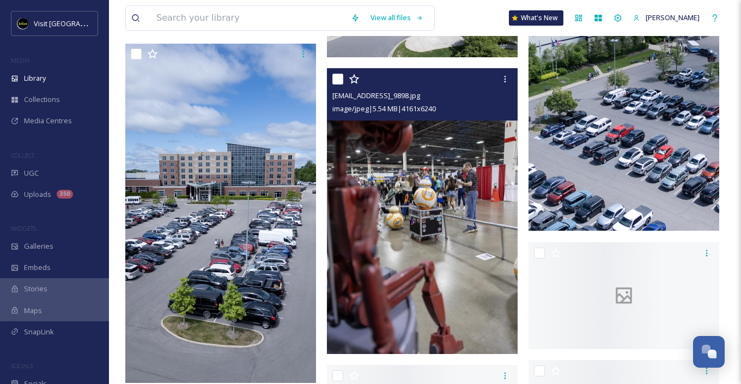
scroll to position [93644, 0]
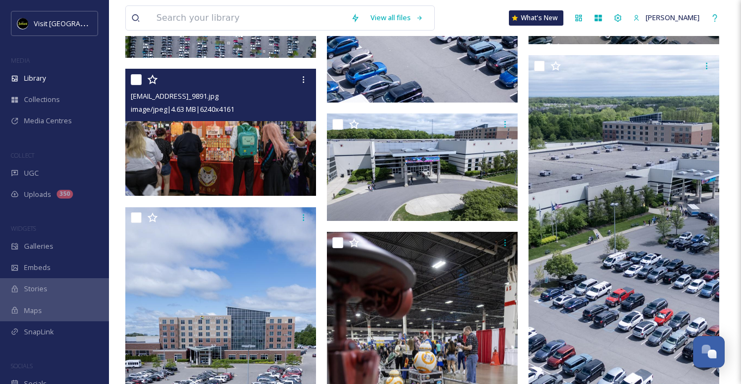
click at [338, 125] on input "checkbox" at bounding box center [337, 124] width 11 height 11
checkbox input "true"
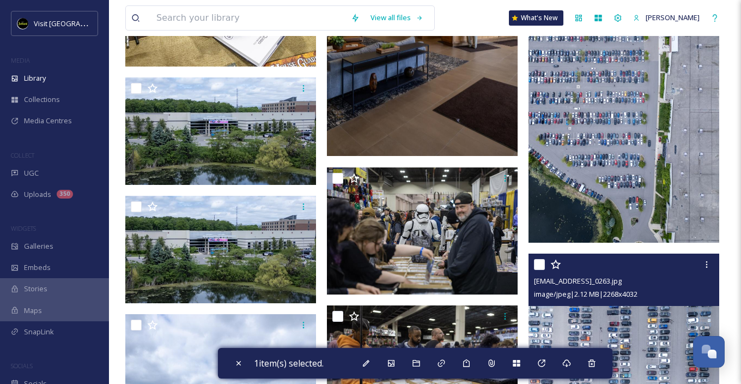
scroll to position [98168, 0]
